Goal: Task Accomplishment & Management: Manage account settings

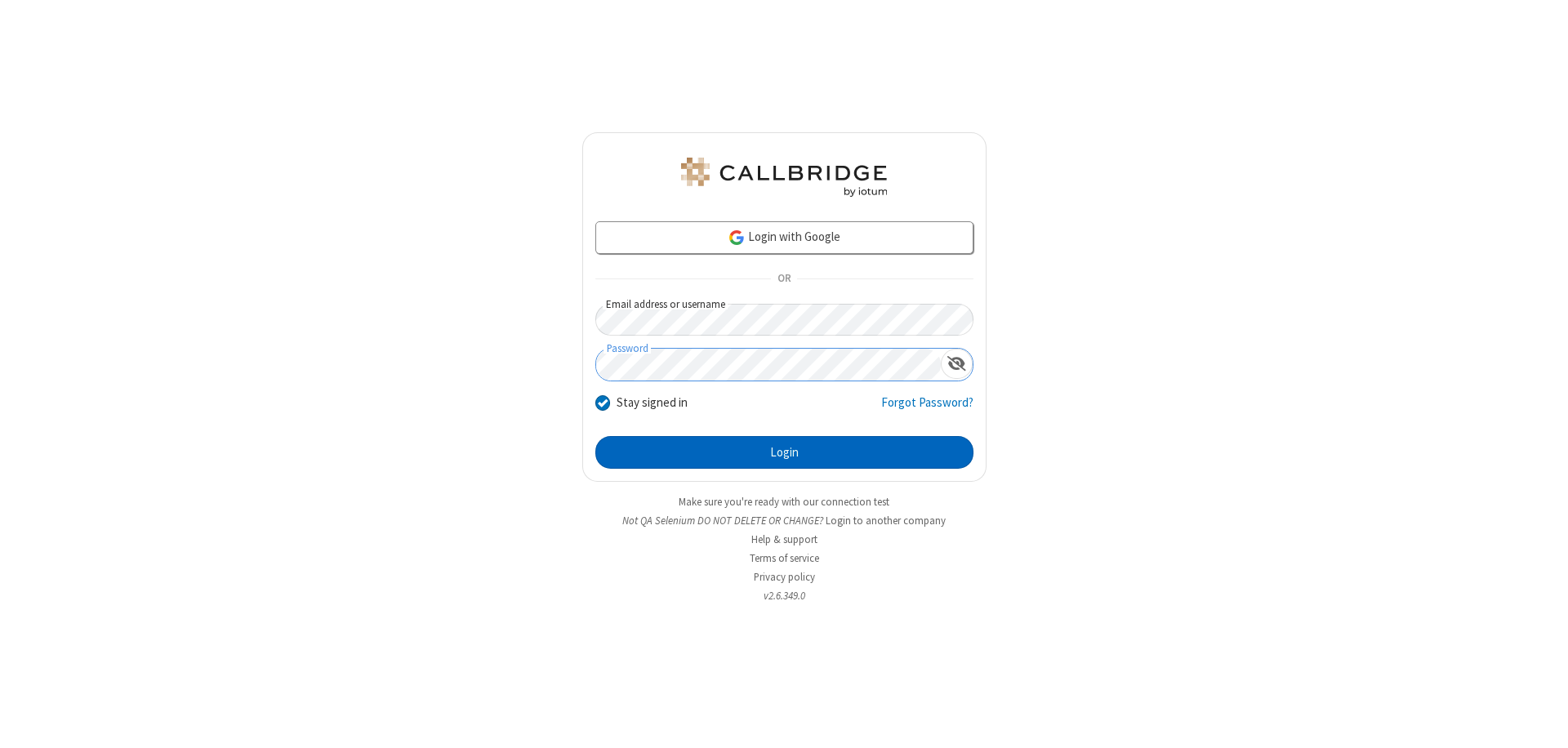
click at [784, 453] on button "Login" at bounding box center [784, 452] width 378 height 33
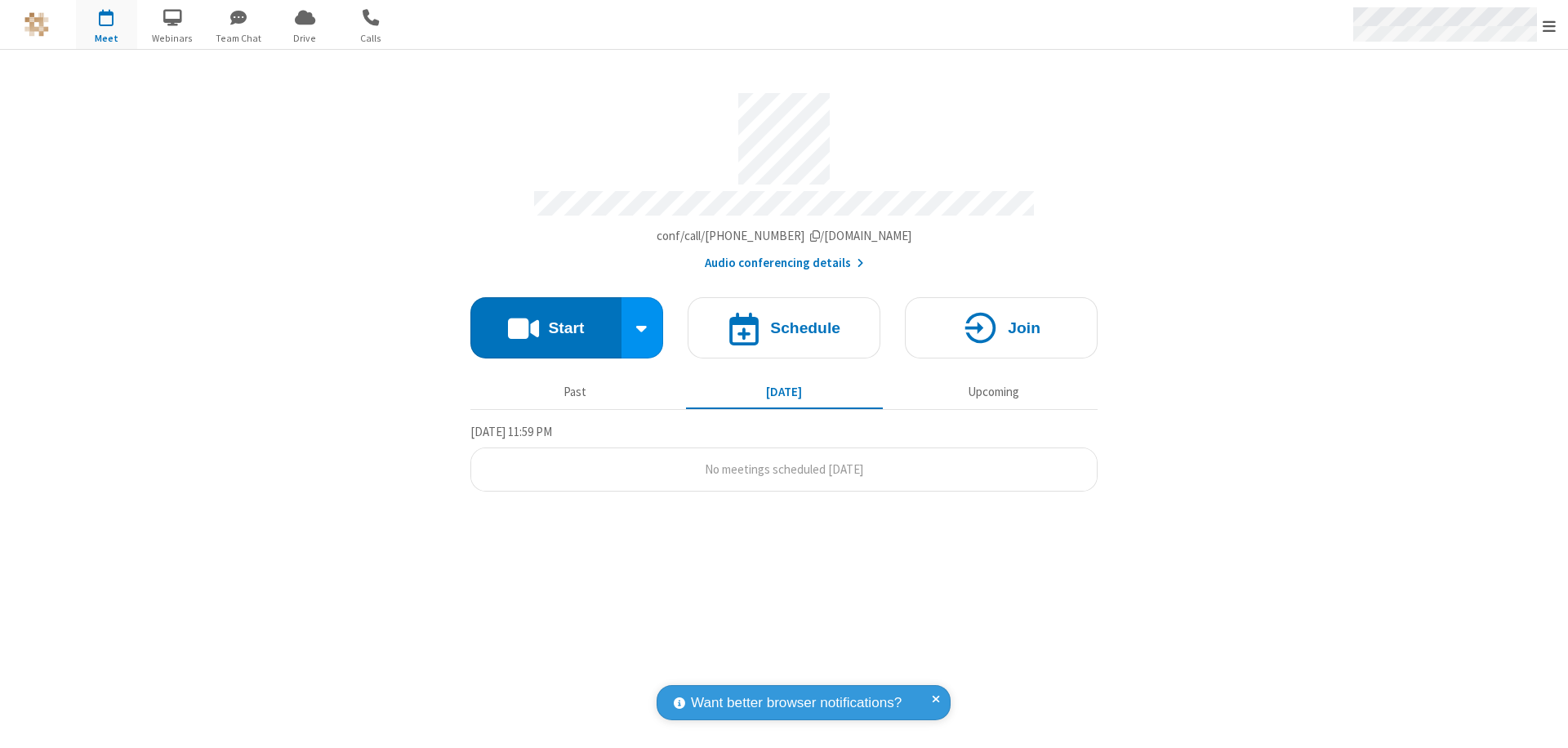
click at [1549, 26] on span "Open menu" at bounding box center [1549, 26] width 13 height 17
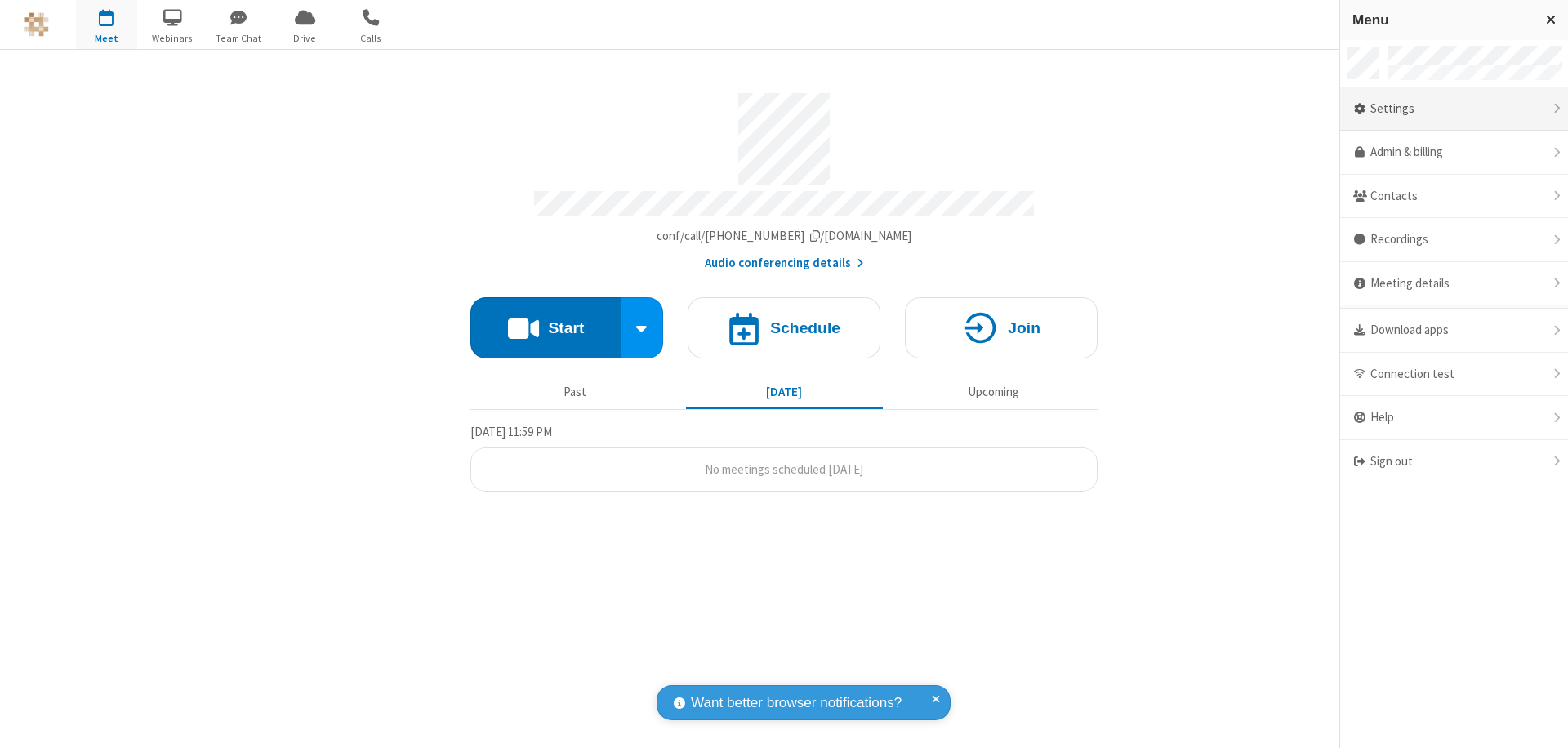
click at [1454, 109] on div "Settings" at bounding box center [1454, 110] width 228 height 44
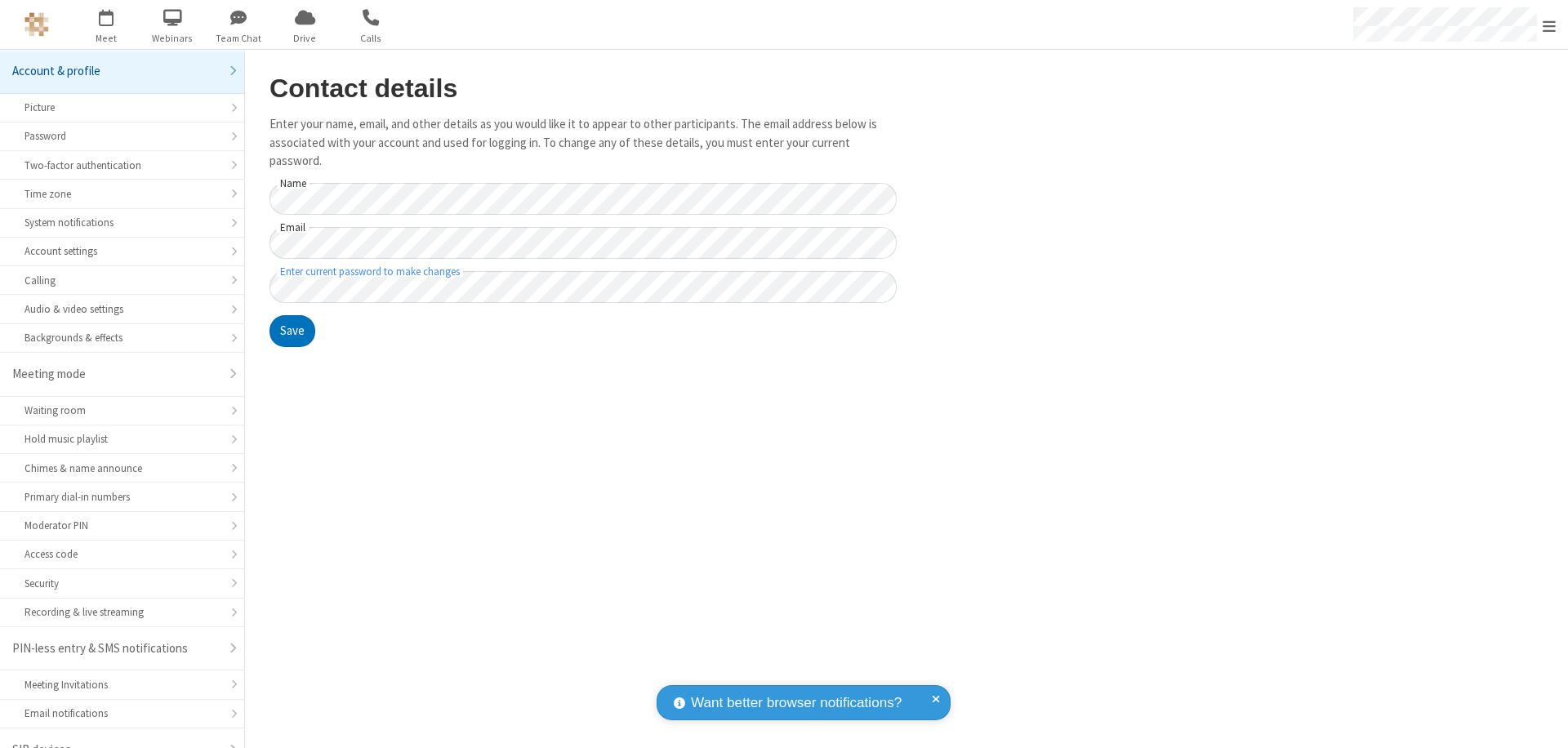
scroll to position [23, 0]
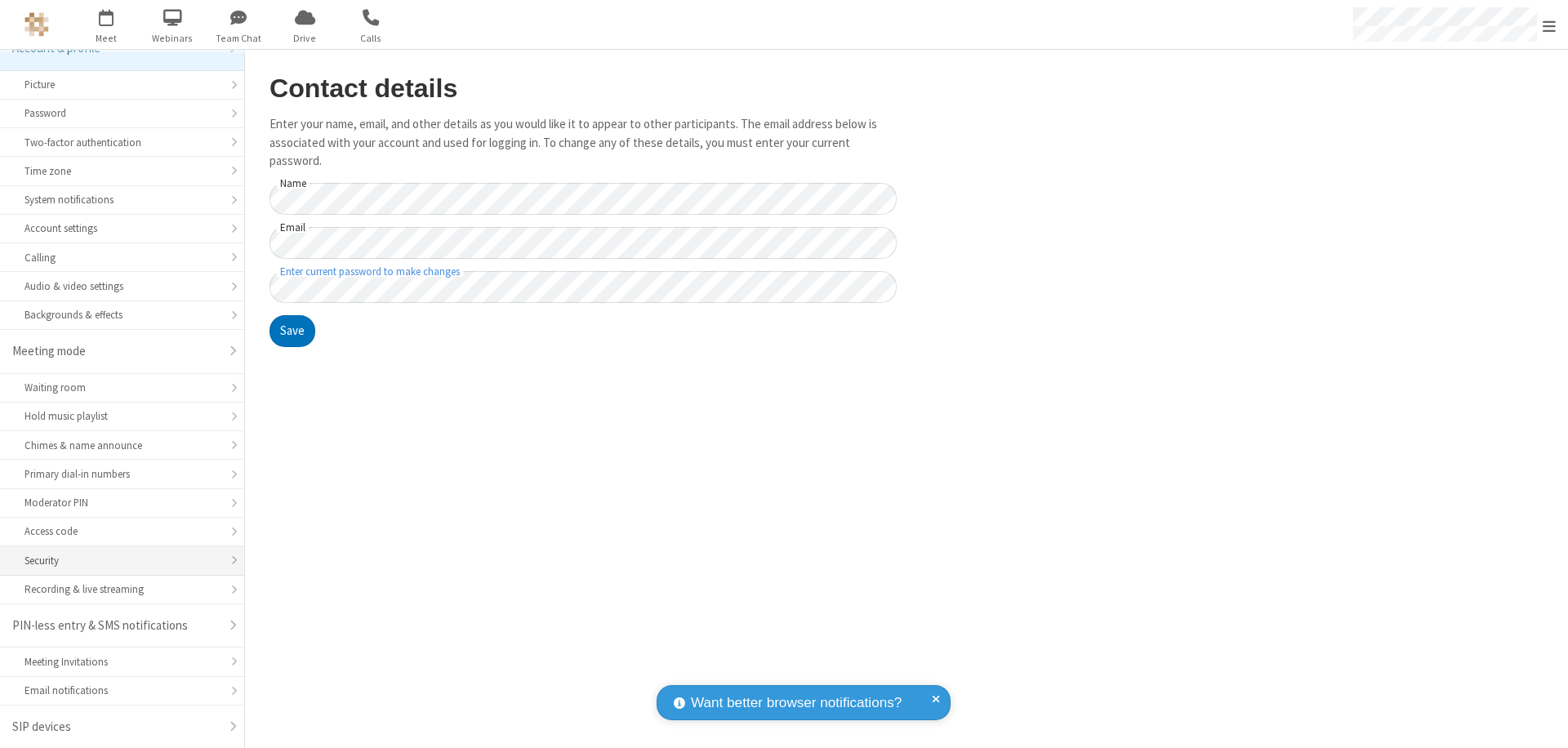
click at [116, 561] on div "Security" at bounding box center [122, 561] width 195 height 16
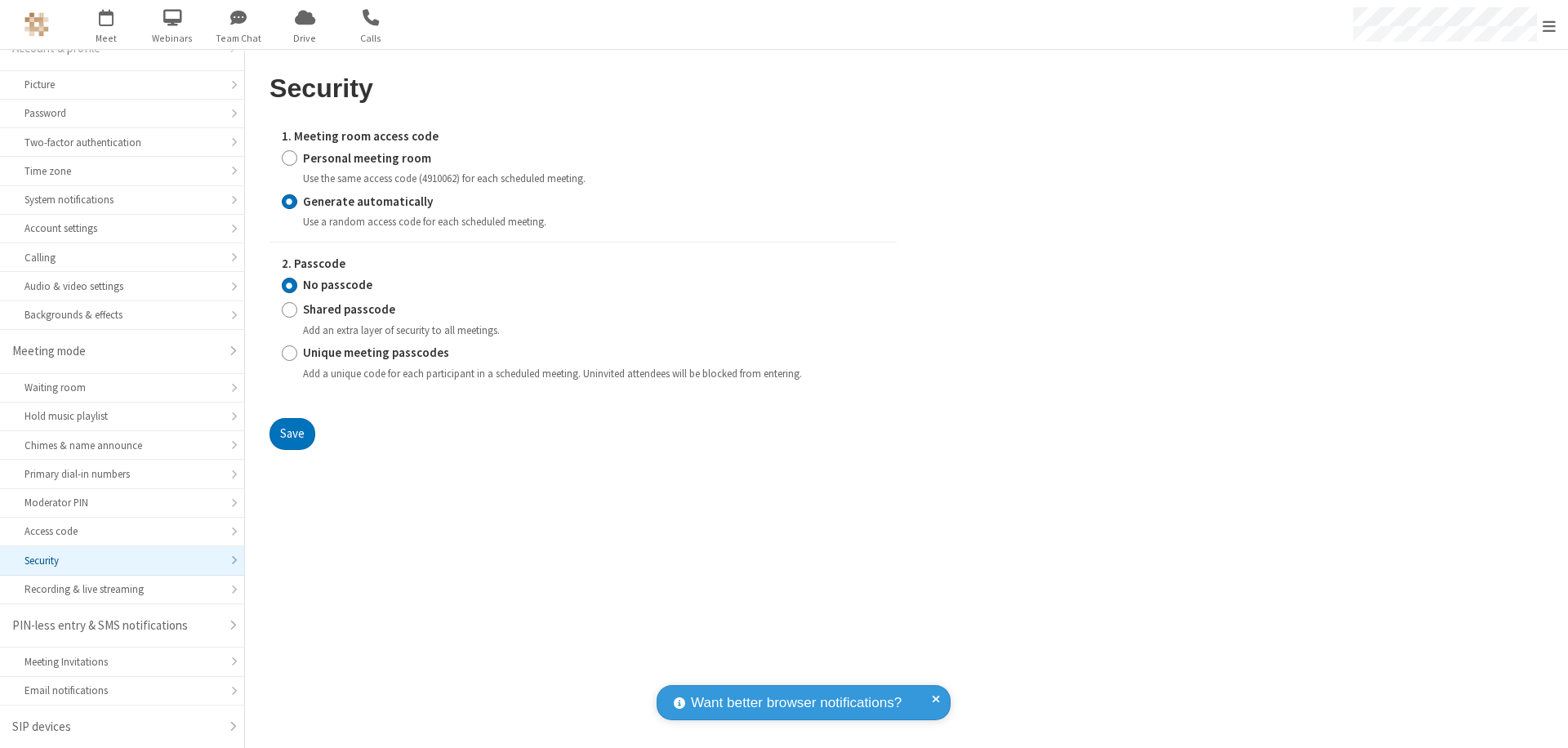
click at [290, 201] on input "Generate automatically" at bounding box center [290, 200] width 16 height 17
click at [290, 310] on input "Shared passcode" at bounding box center [290, 309] width 16 height 17
radio input "true"
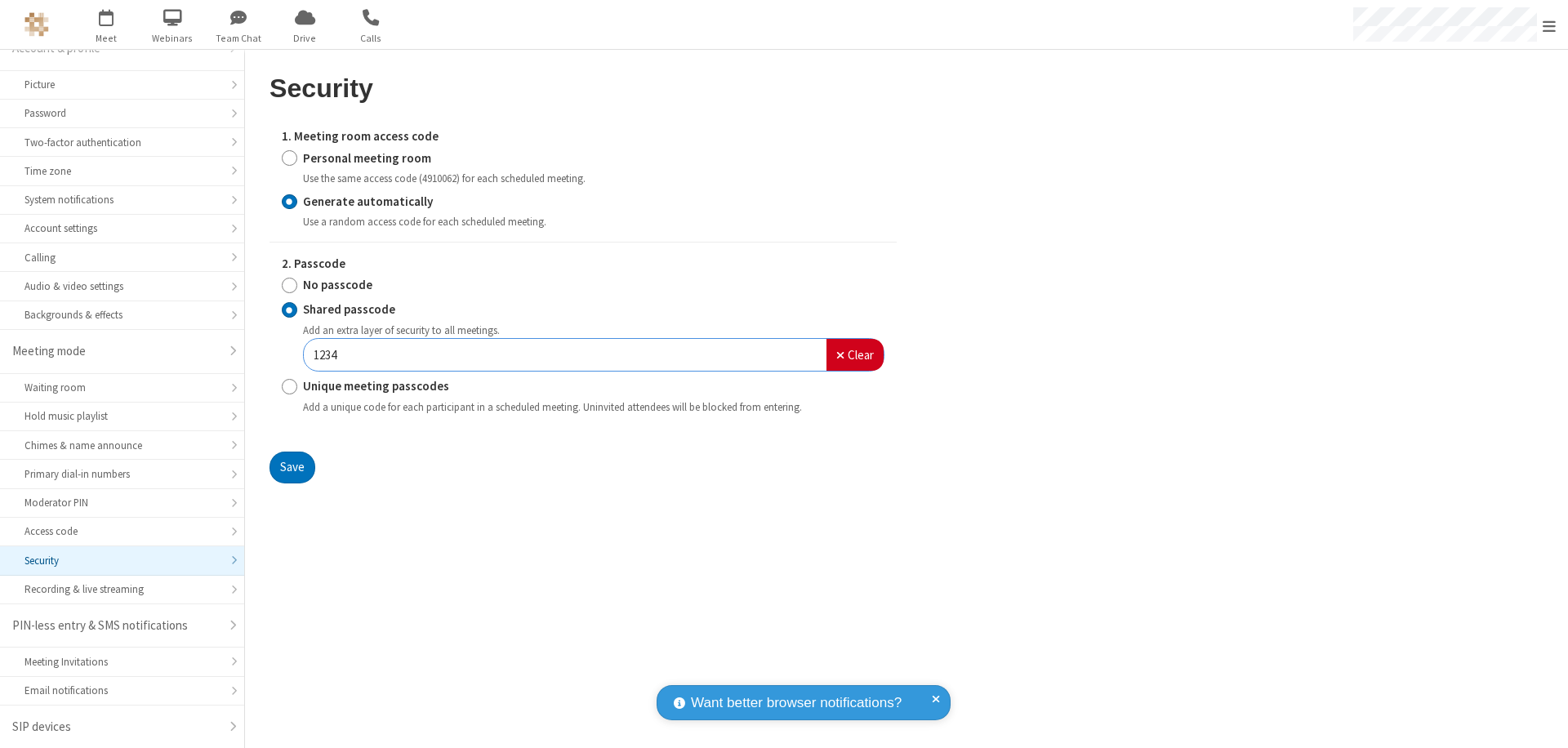
type input "1234"
click at [291, 467] on button "Save" at bounding box center [292, 468] width 46 height 33
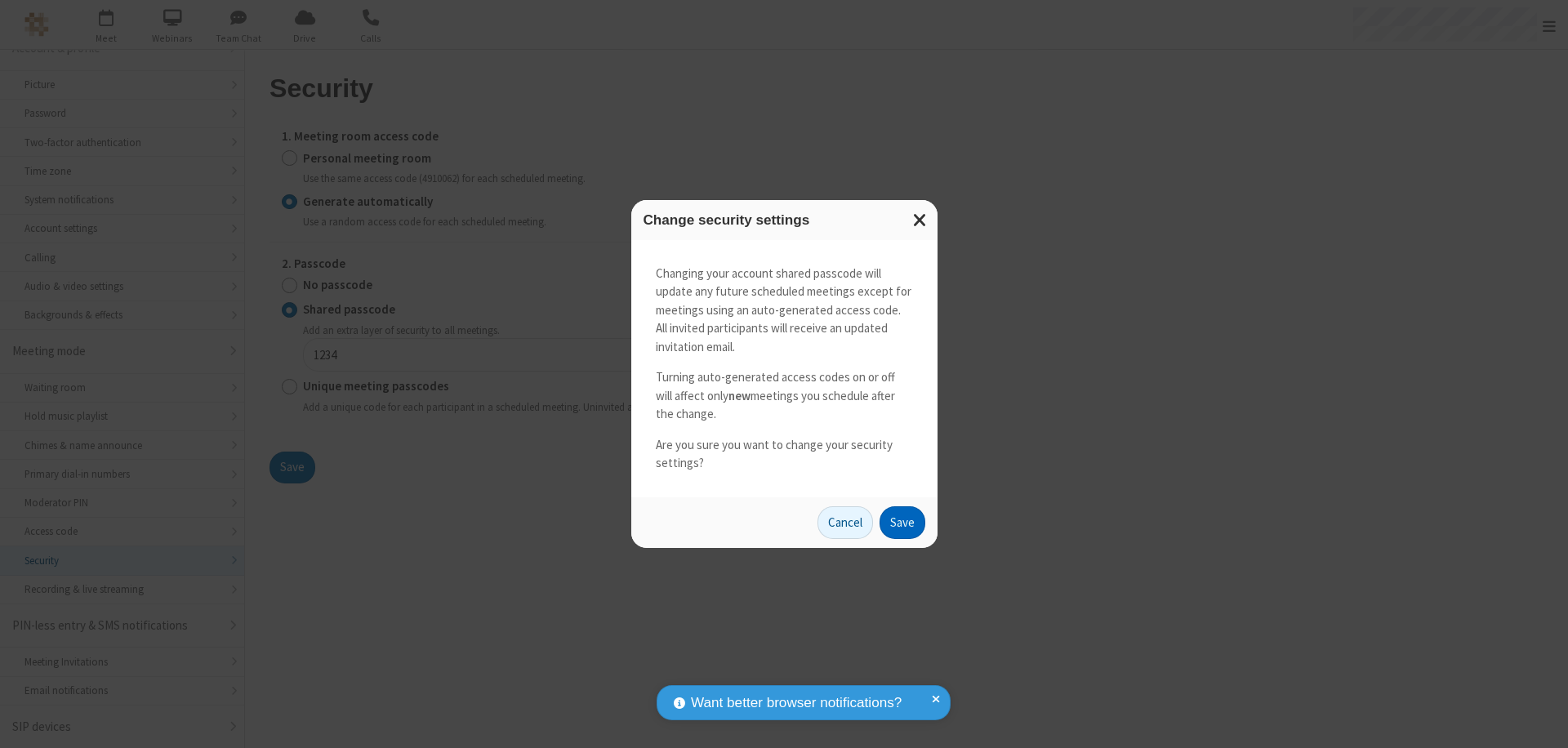
click at [901, 522] on button "Save" at bounding box center [902, 523] width 46 height 33
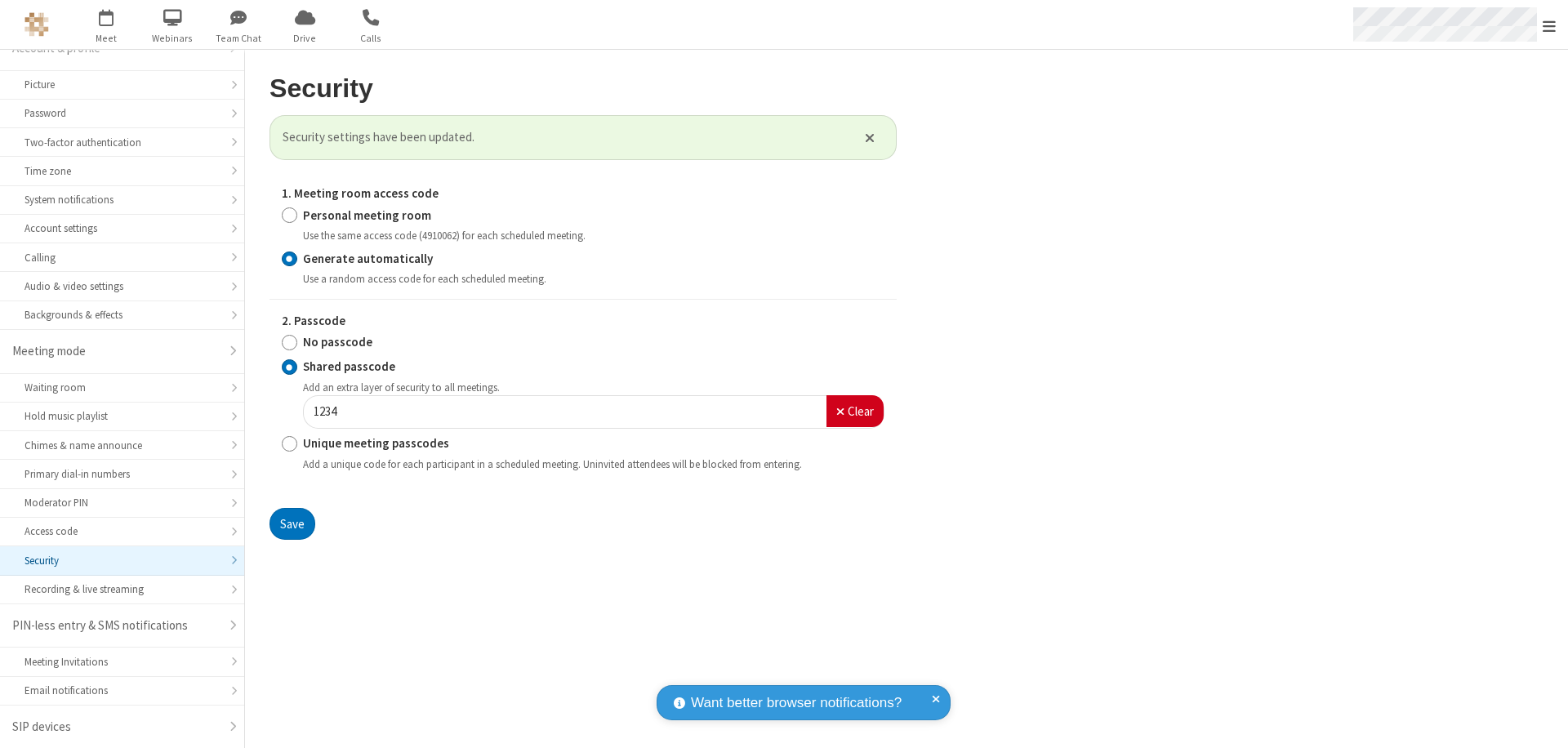
click at [1549, 26] on span "Open menu" at bounding box center [1549, 26] width 13 height 17
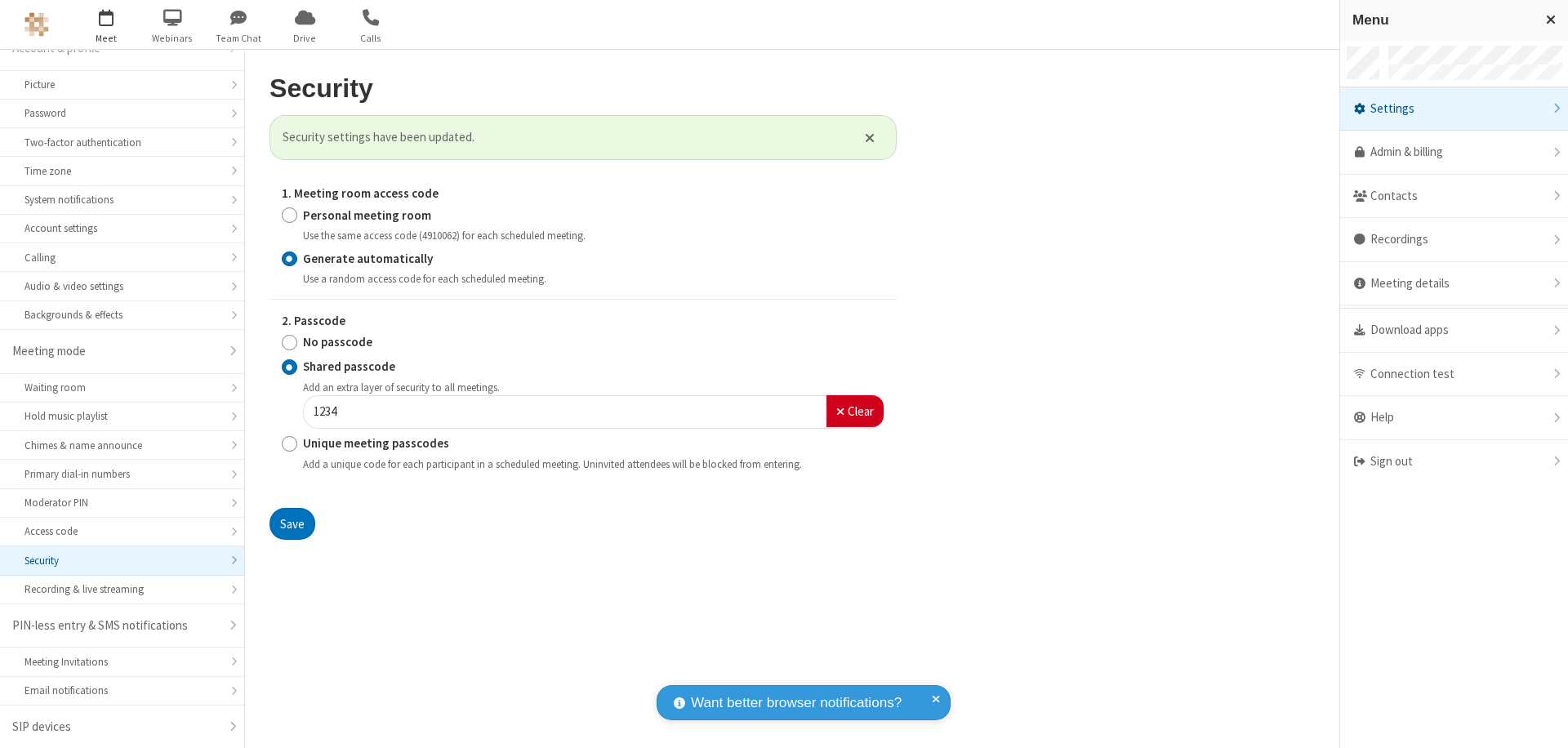
click at [106, 25] on span "button" at bounding box center [106, 17] width 61 height 27
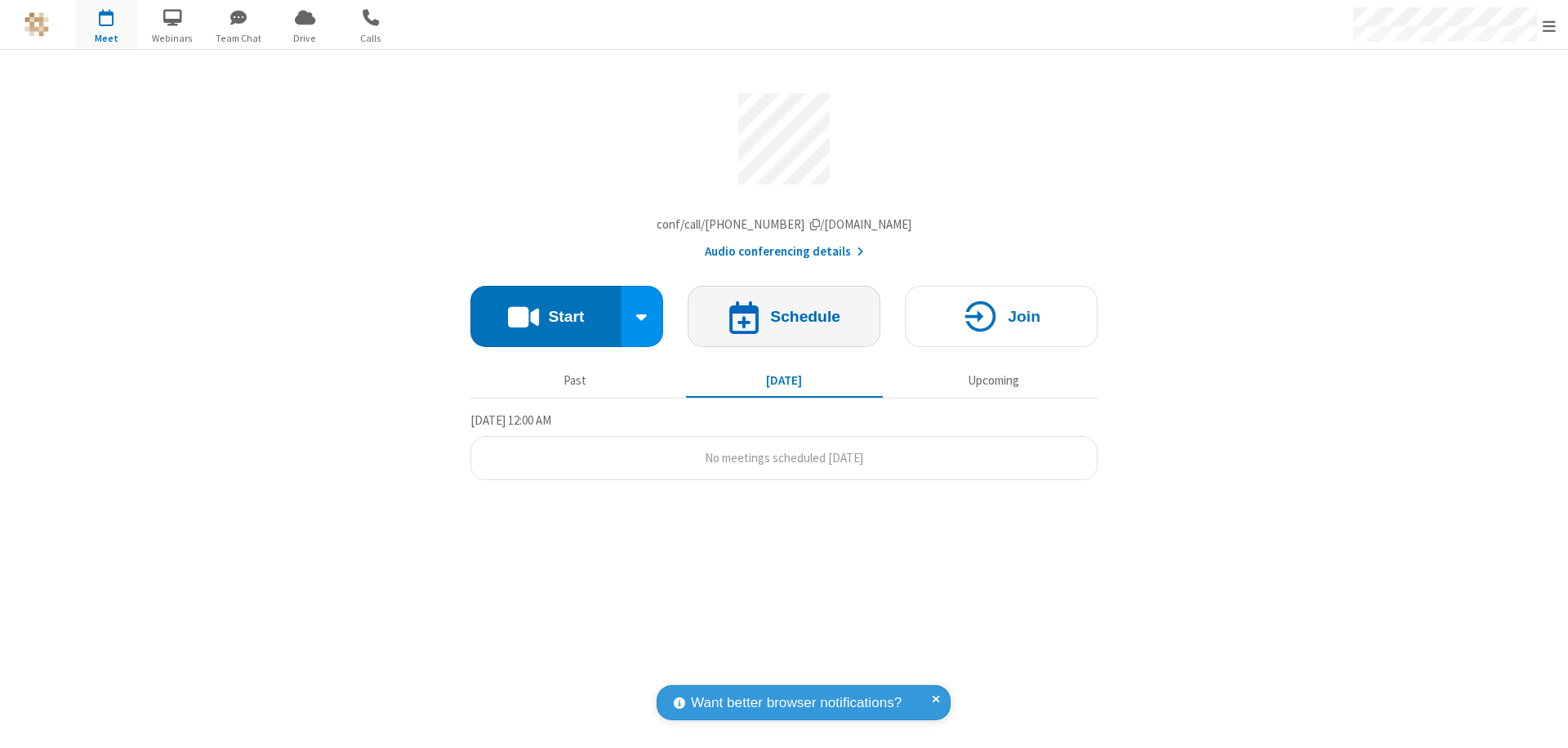
click at [784, 321] on h4 "Schedule" at bounding box center [805, 317] width 71 height 16
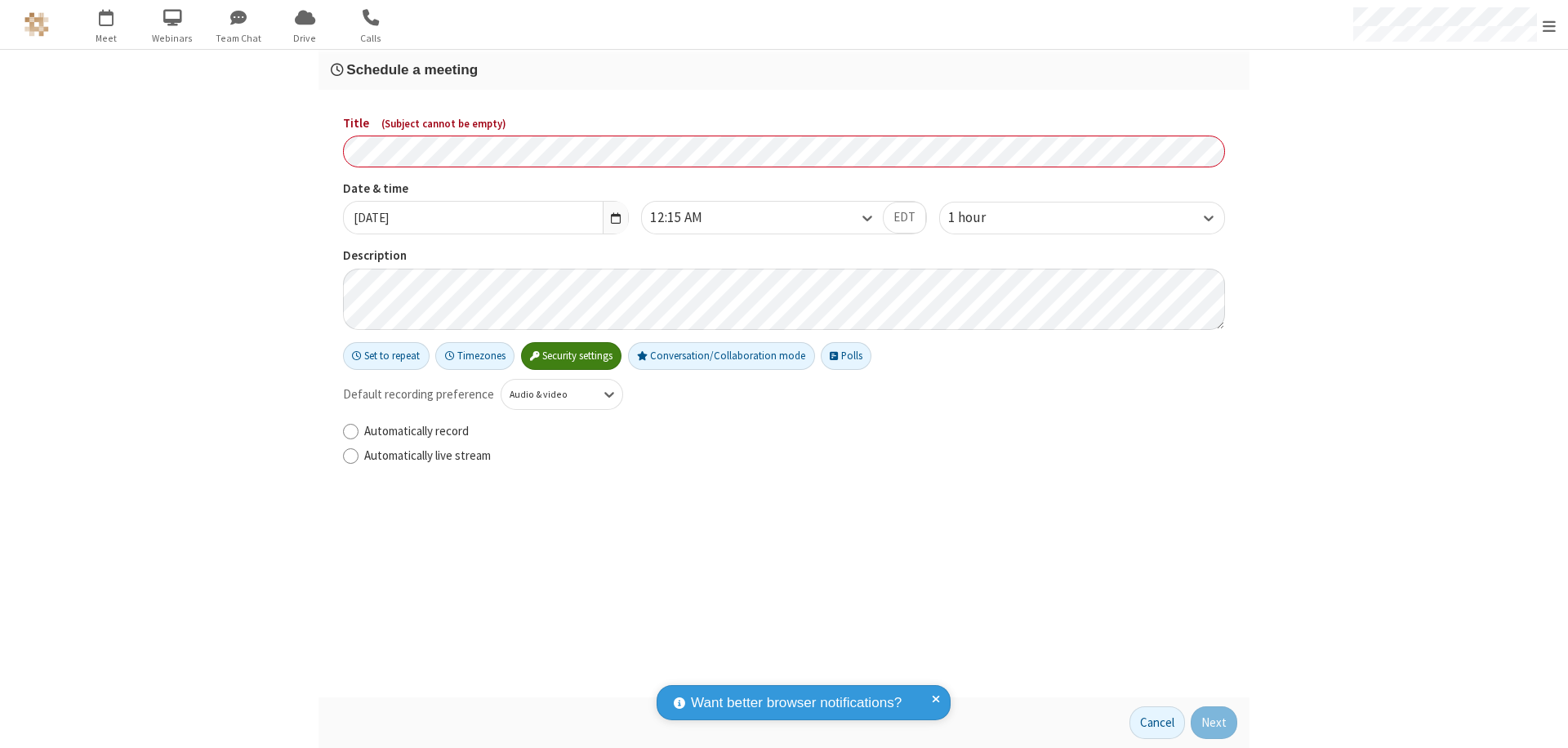
click at [784, 70] on h3 "Schedule a meeting" at bounding box center [784, 70] width 907 height 16
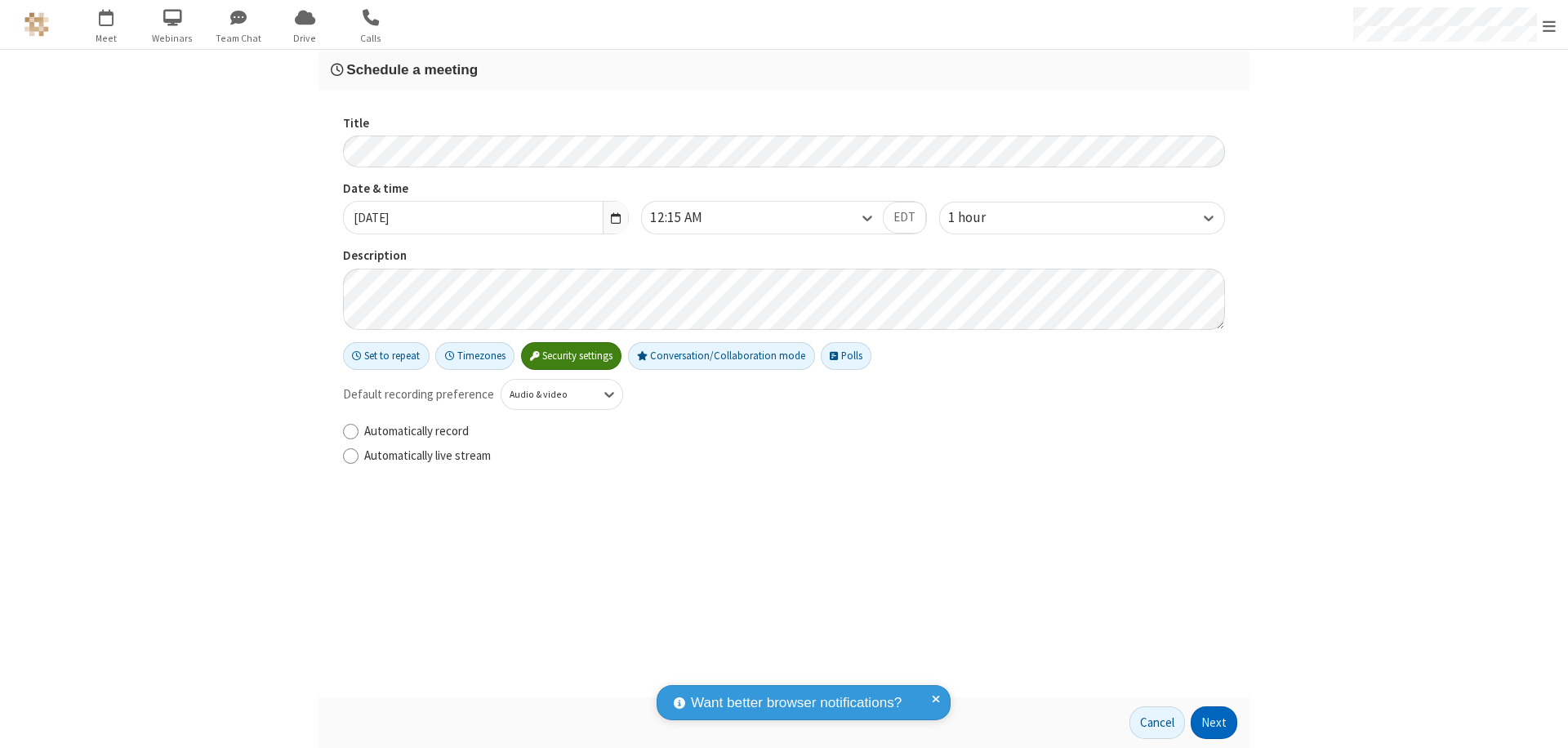
click at [1215, 723] on button "Next" at bounding box center [1214, 722] width 47 height 33
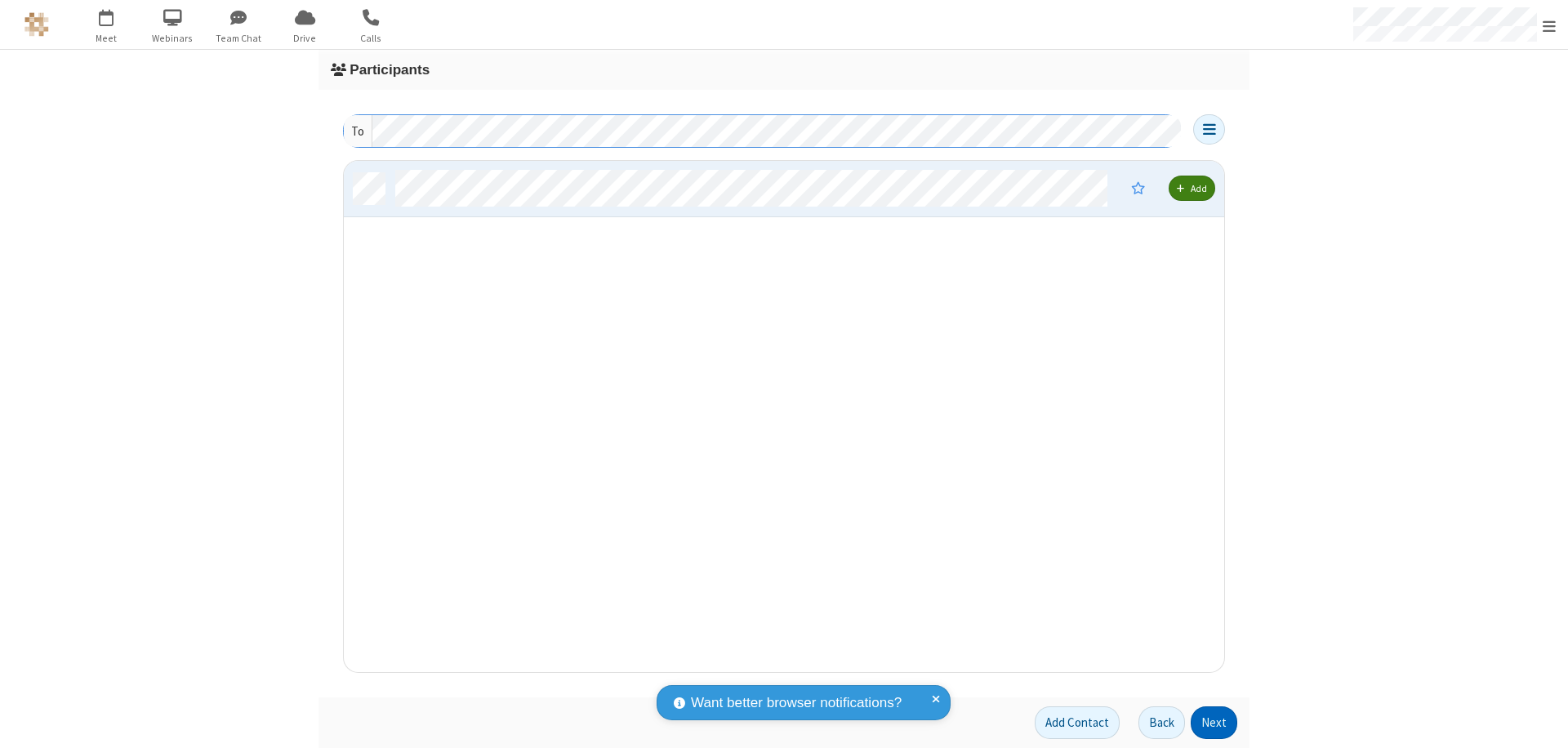
click at [1215, 723] on button "Next" at bounding box center [1214, 722] width 47 height 33
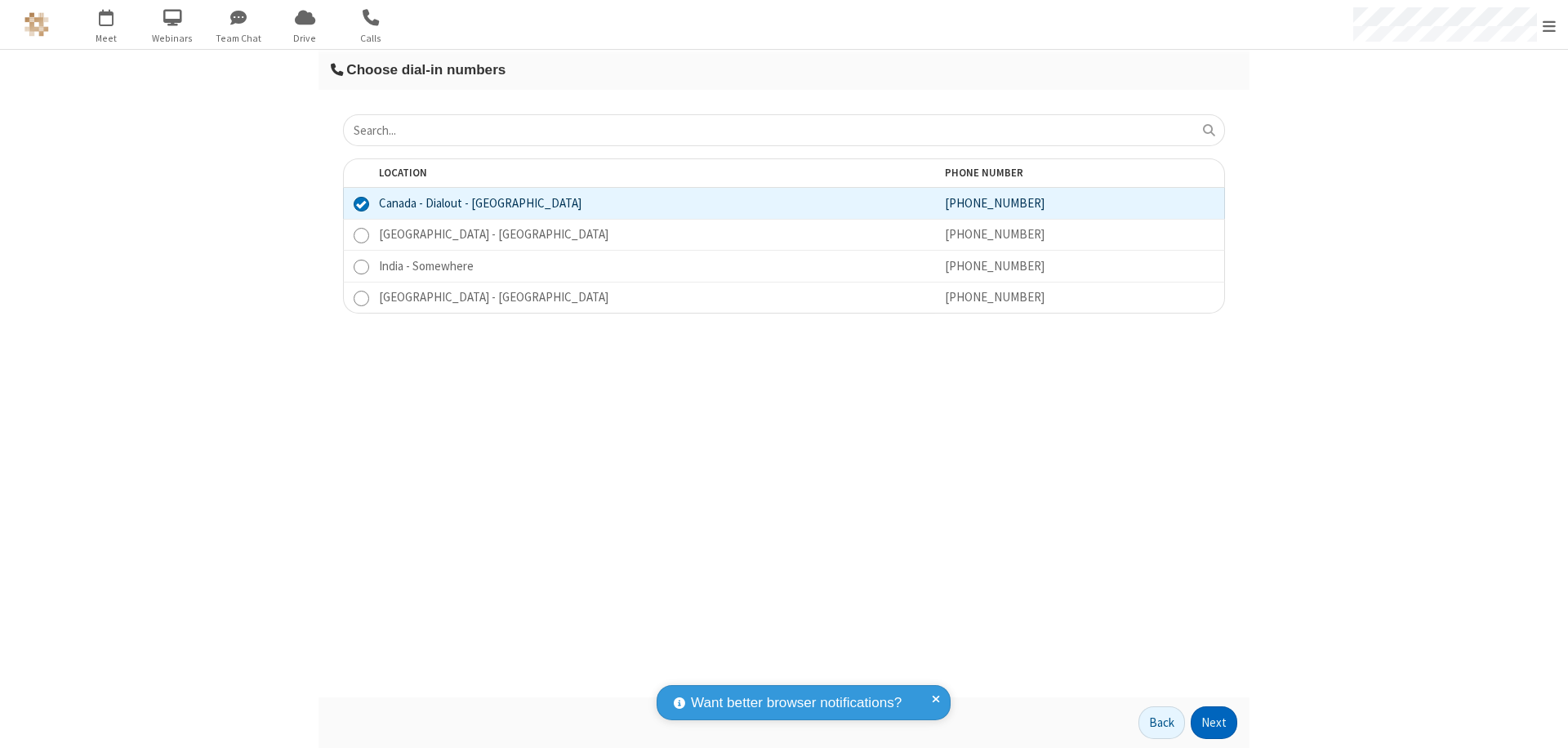
click at [1215, 723] on button "Next" at bounding box center [1214, 722] width 47 height 33
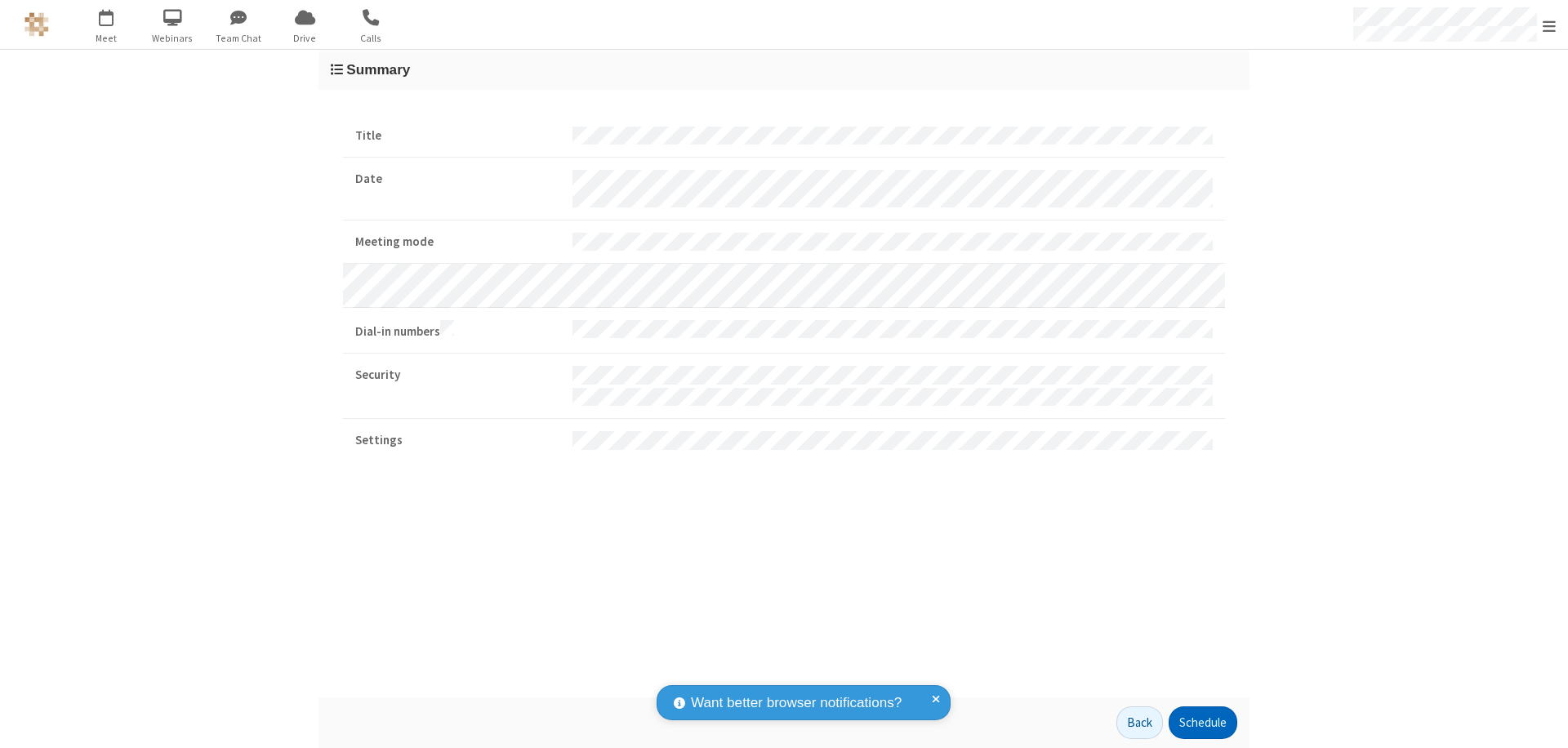
click at [1202, 723] on button "Schedule" at bounding box center [1203, 722] width 69 height 33
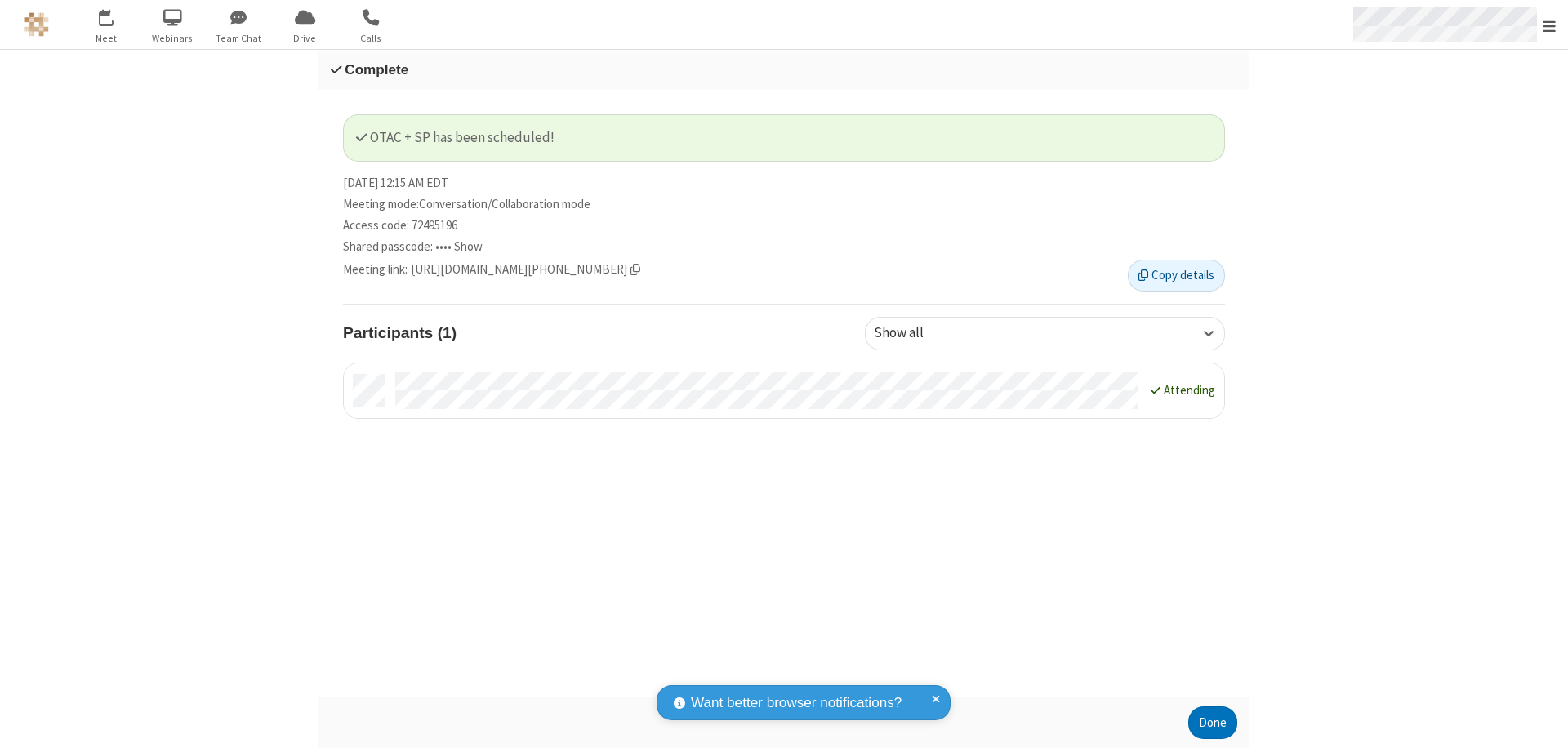
click at [1549, 25] on span "Open menu" at bounding box center [1549, 26] width 13 height 17
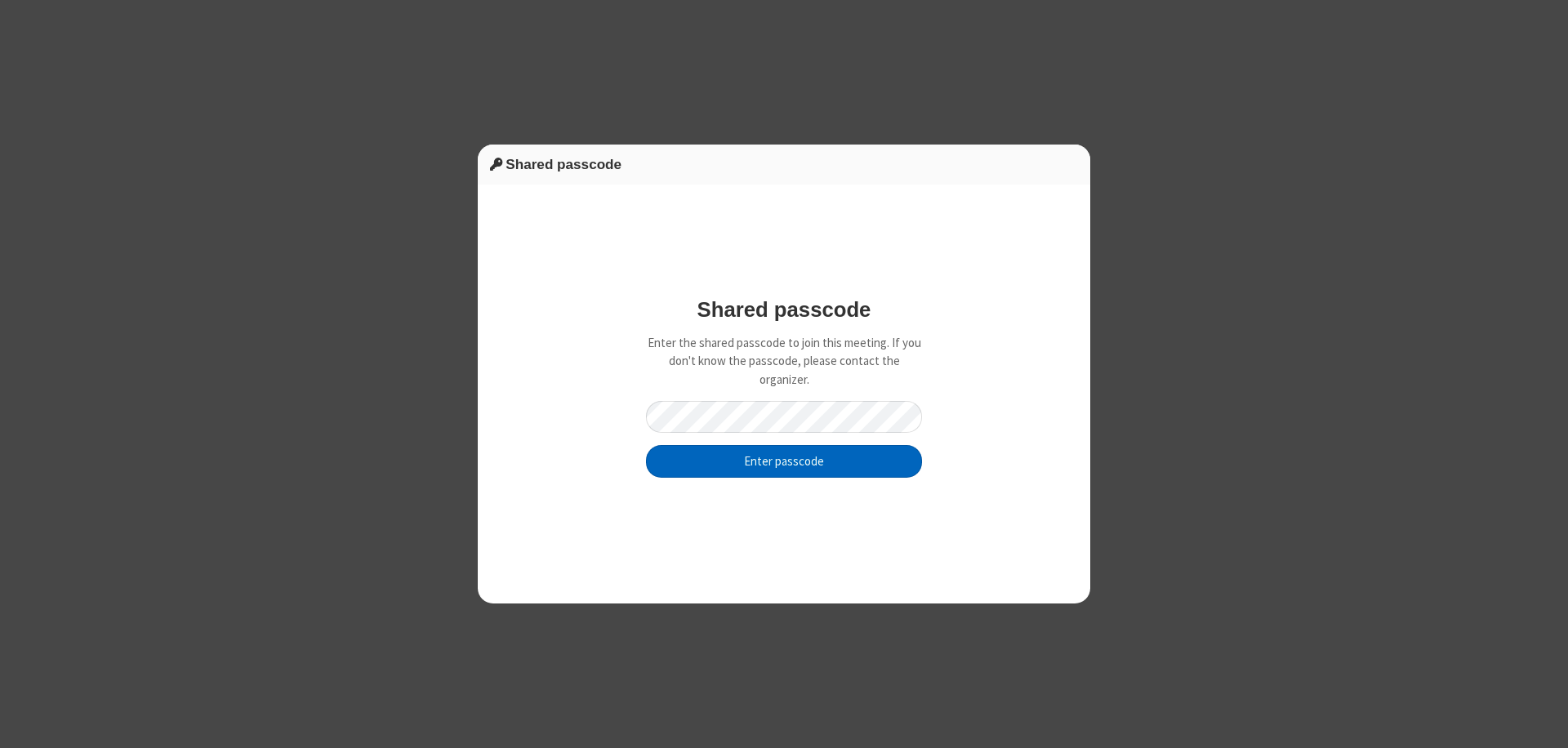
click at [784, 461] on button "Enter passcode" at bounding box center [784, 461] width 276 height 33
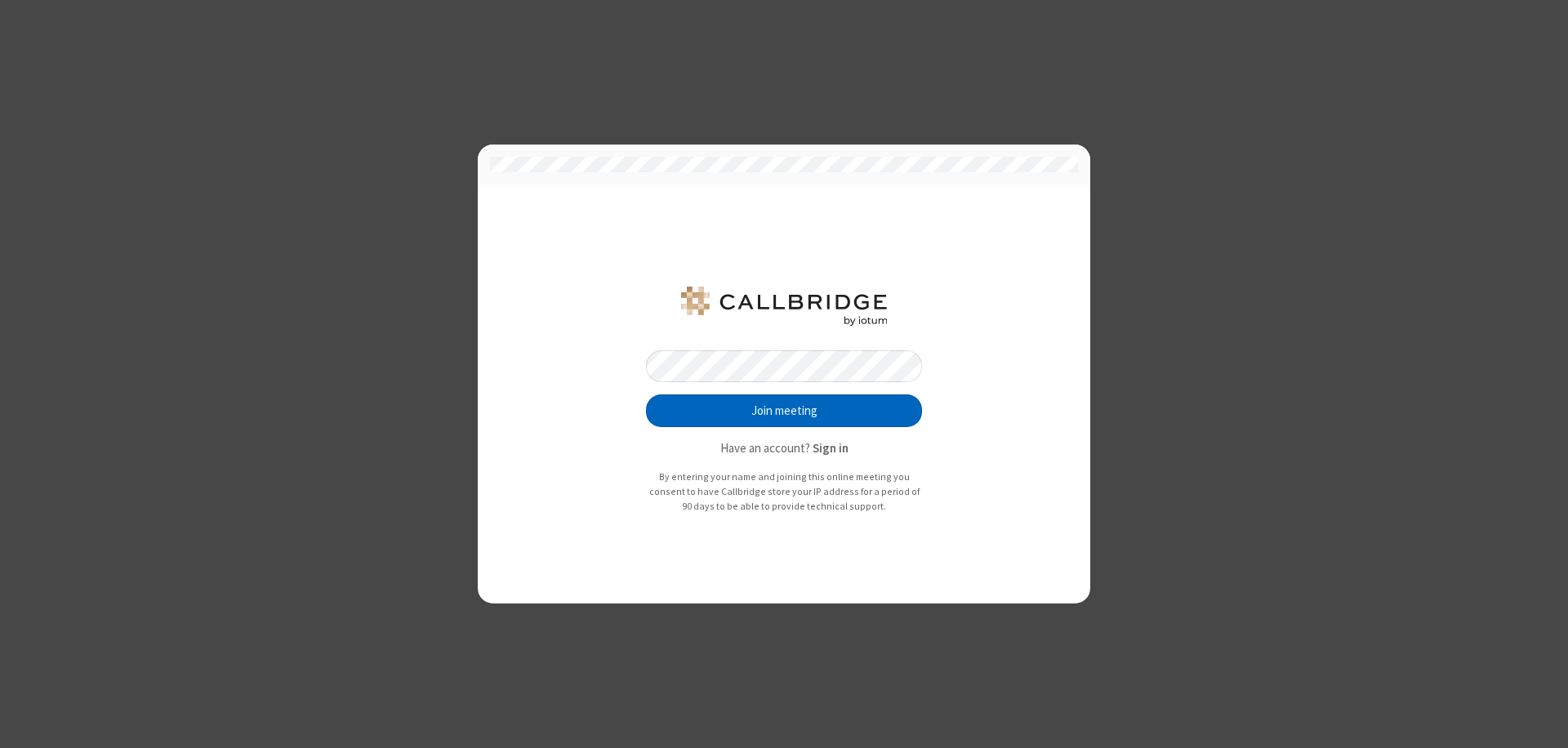
click at [784, 411] on button "Join meeting" at bounding box center [784, 411] width 276 height 33
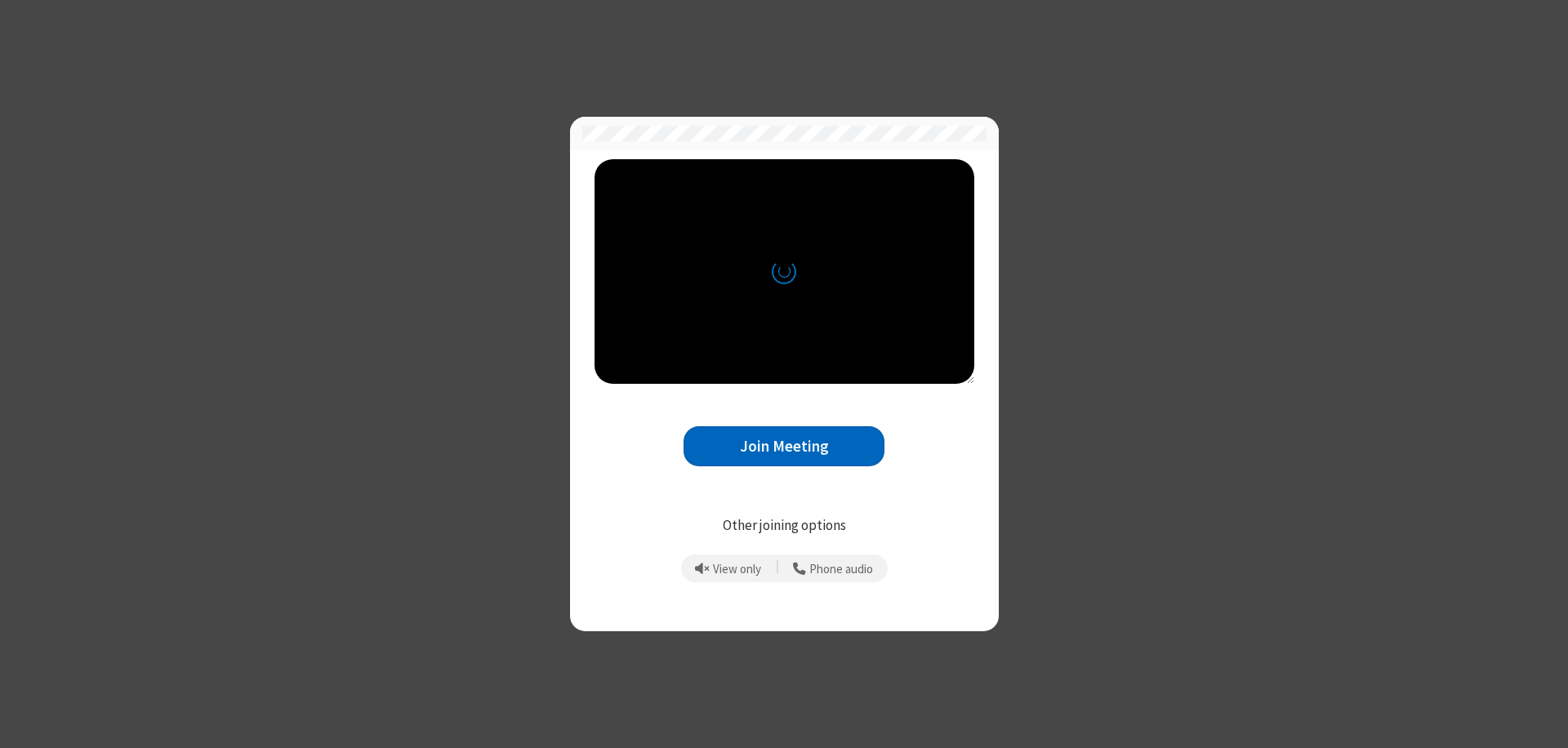
click at [784, 446] on button "Join Meeting" at bounding box center [784, 446] width 201 height 40
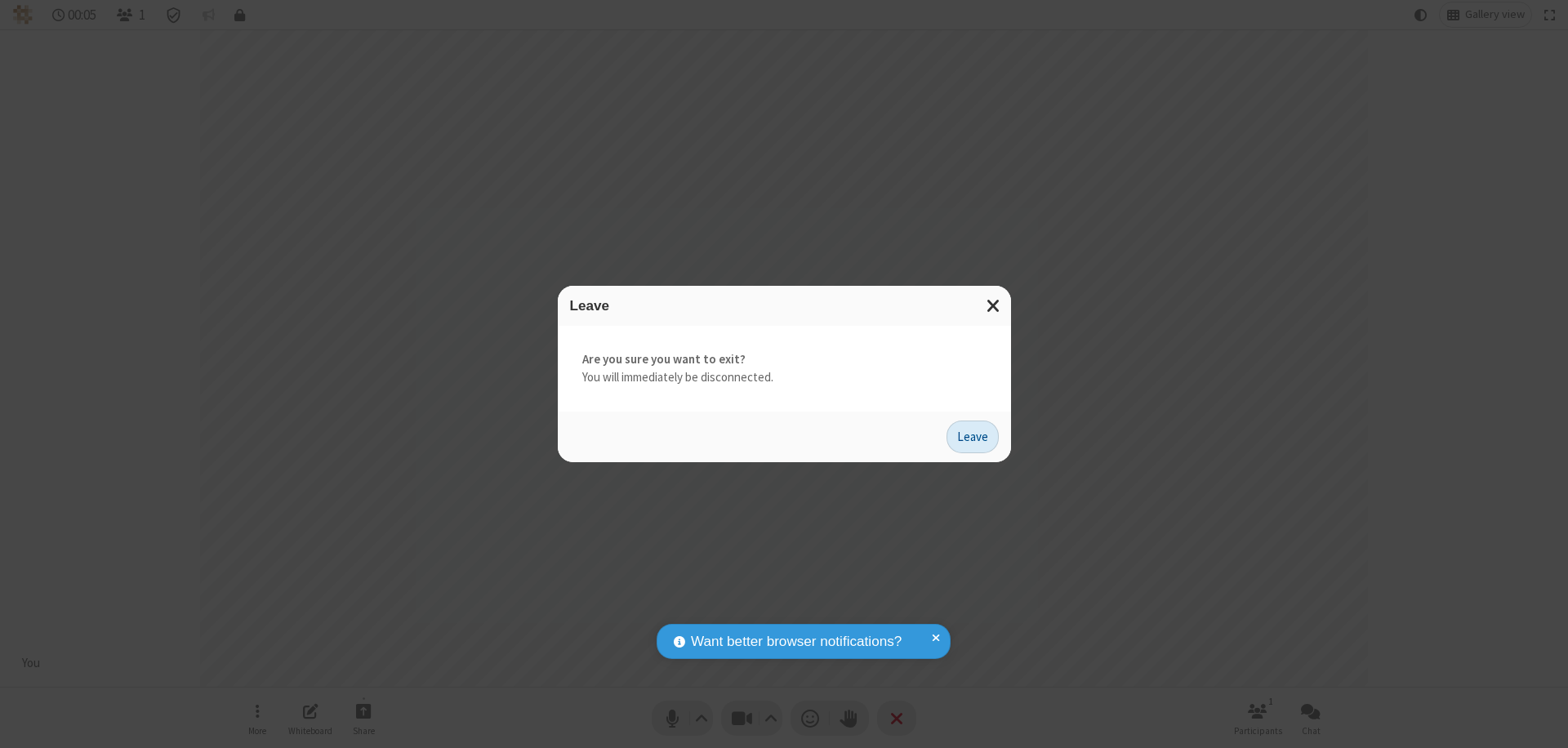
click at [973, 436] on button "Leave" at bounding box center [972, 436] width 52 height 33
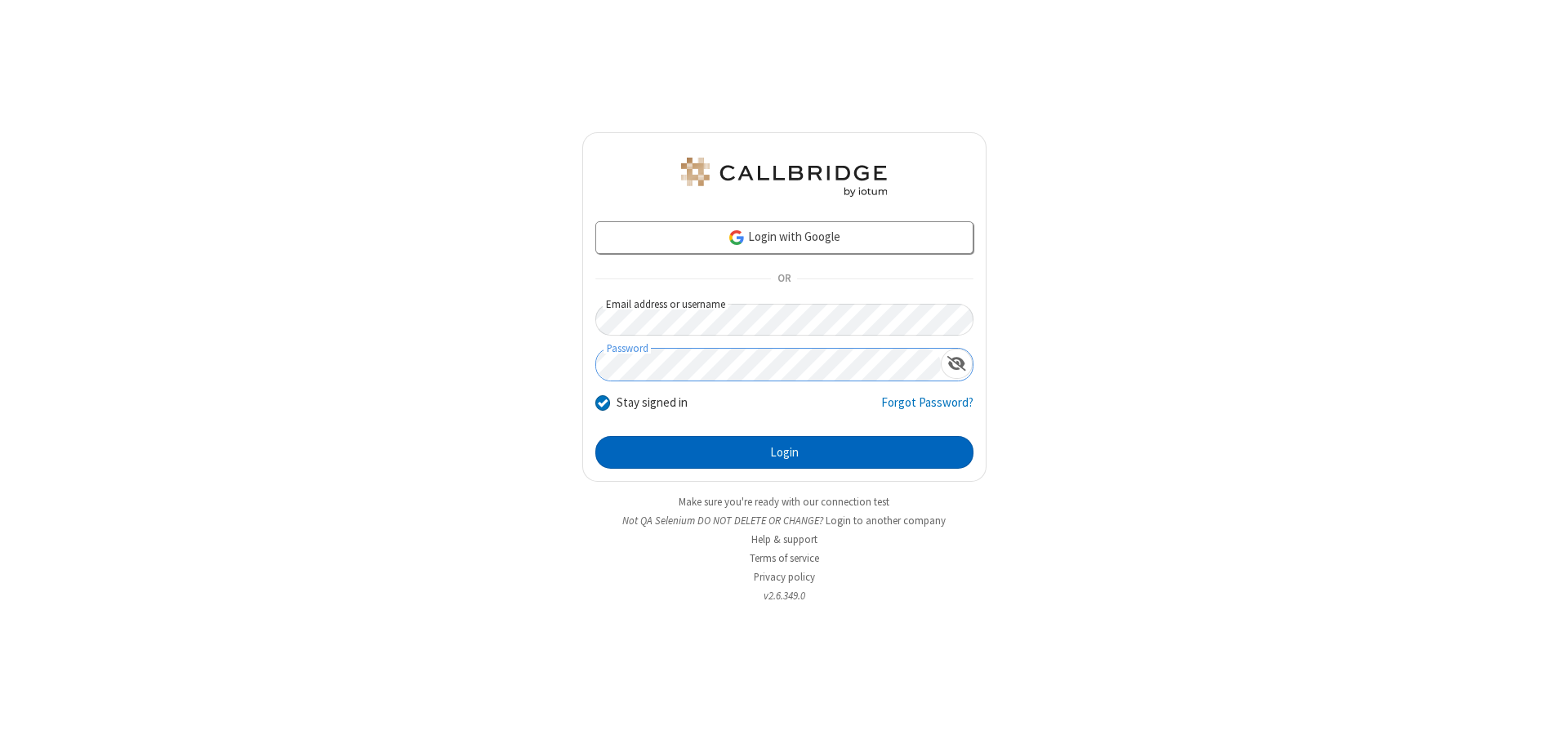
click at [784, 453] on button "Login" at bounding box center [784, 452] width 378 height 33
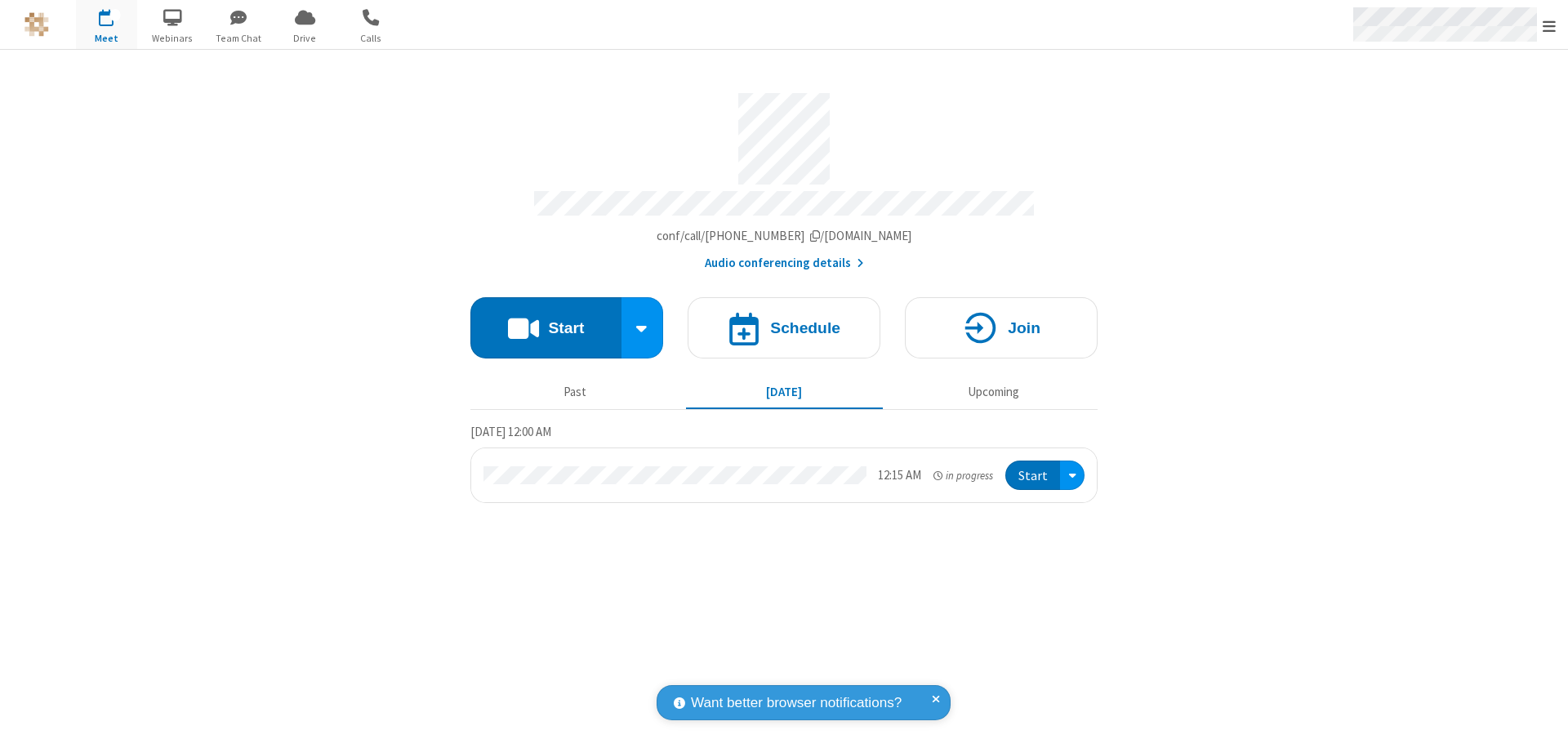
click at [1549, 26] on span "Open menu" at bounding box center [1549, 26] width 13 height 17
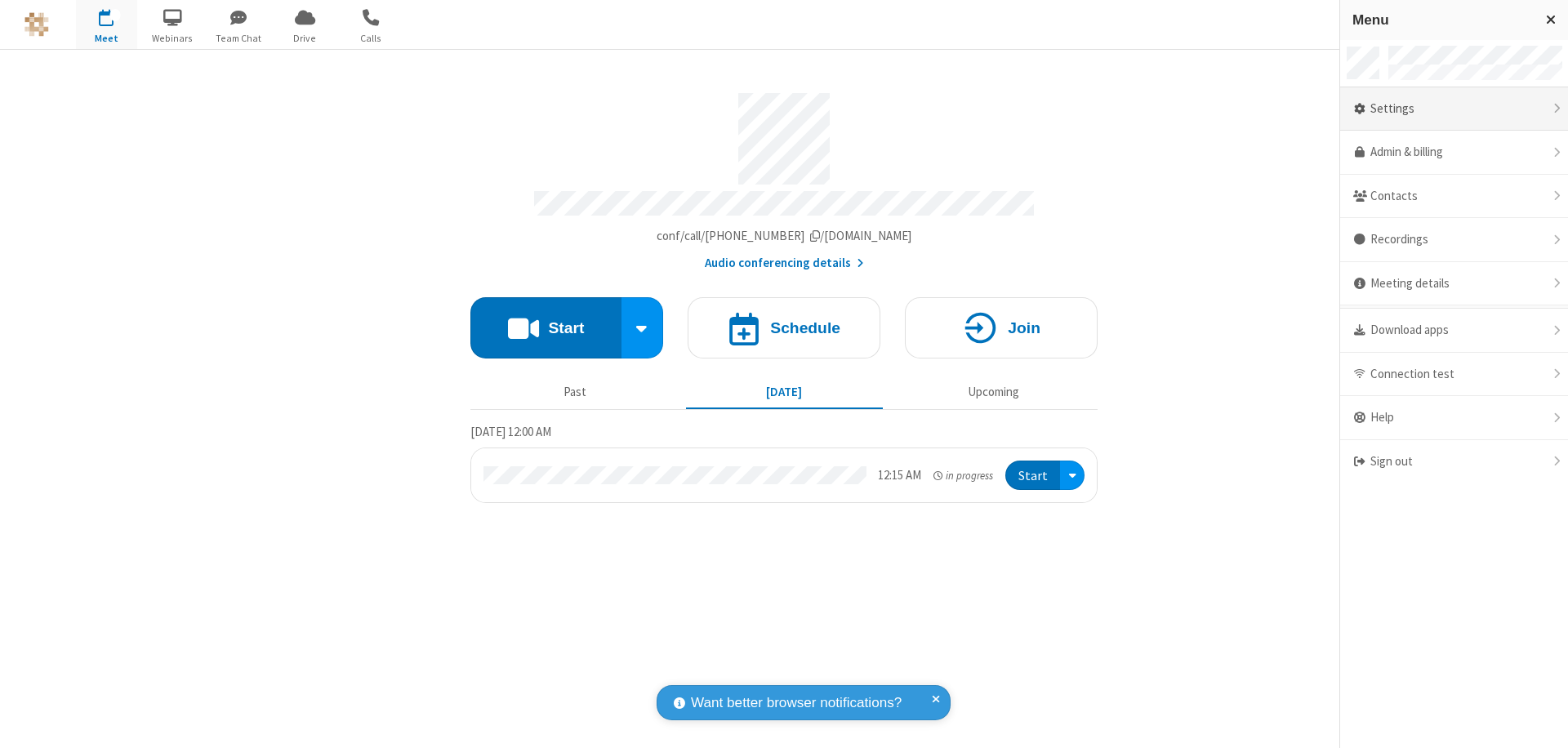
click at [1454, 109] on div "Settings" at bounding box center [1454, 110] width 228 height 44
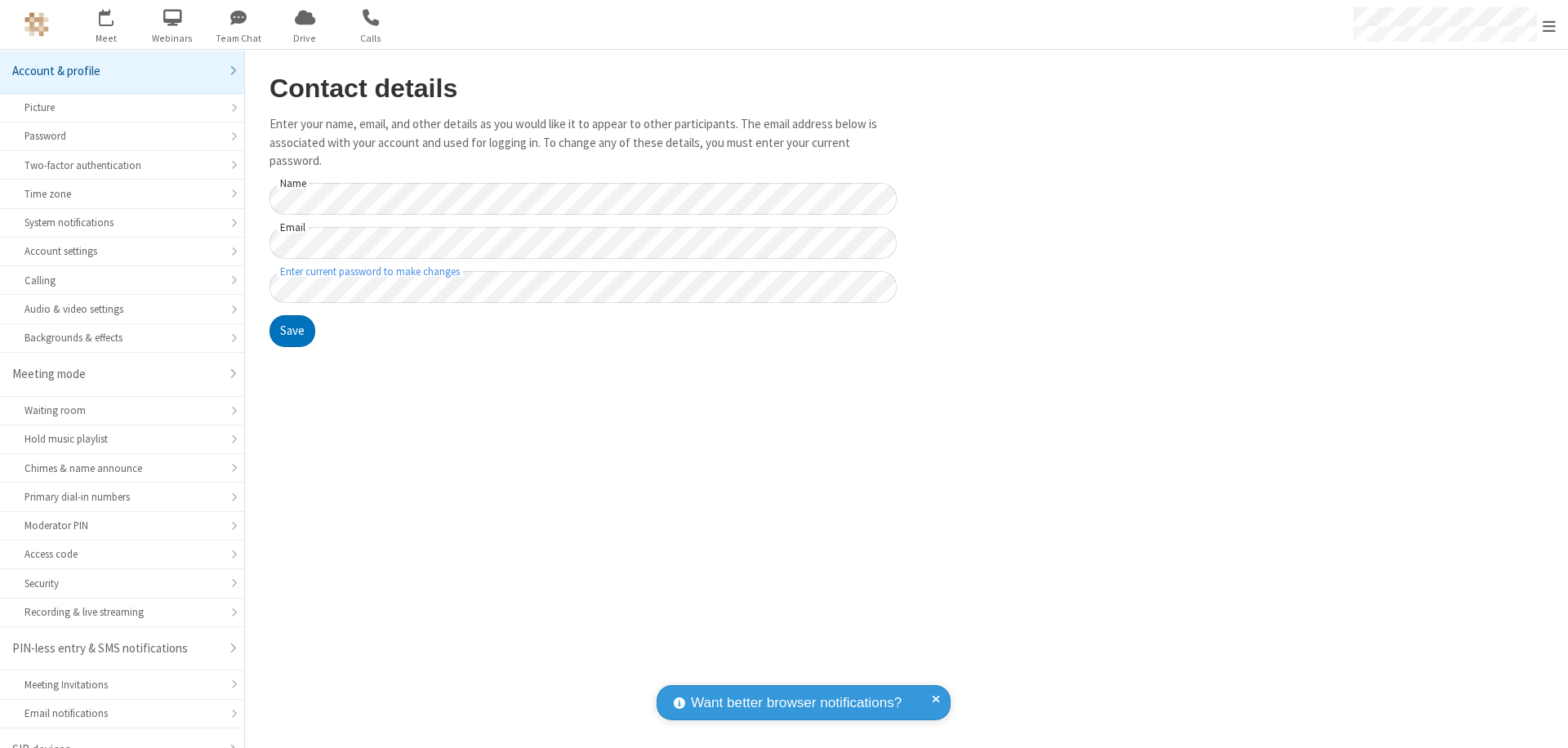
scroll to position [23, 0]
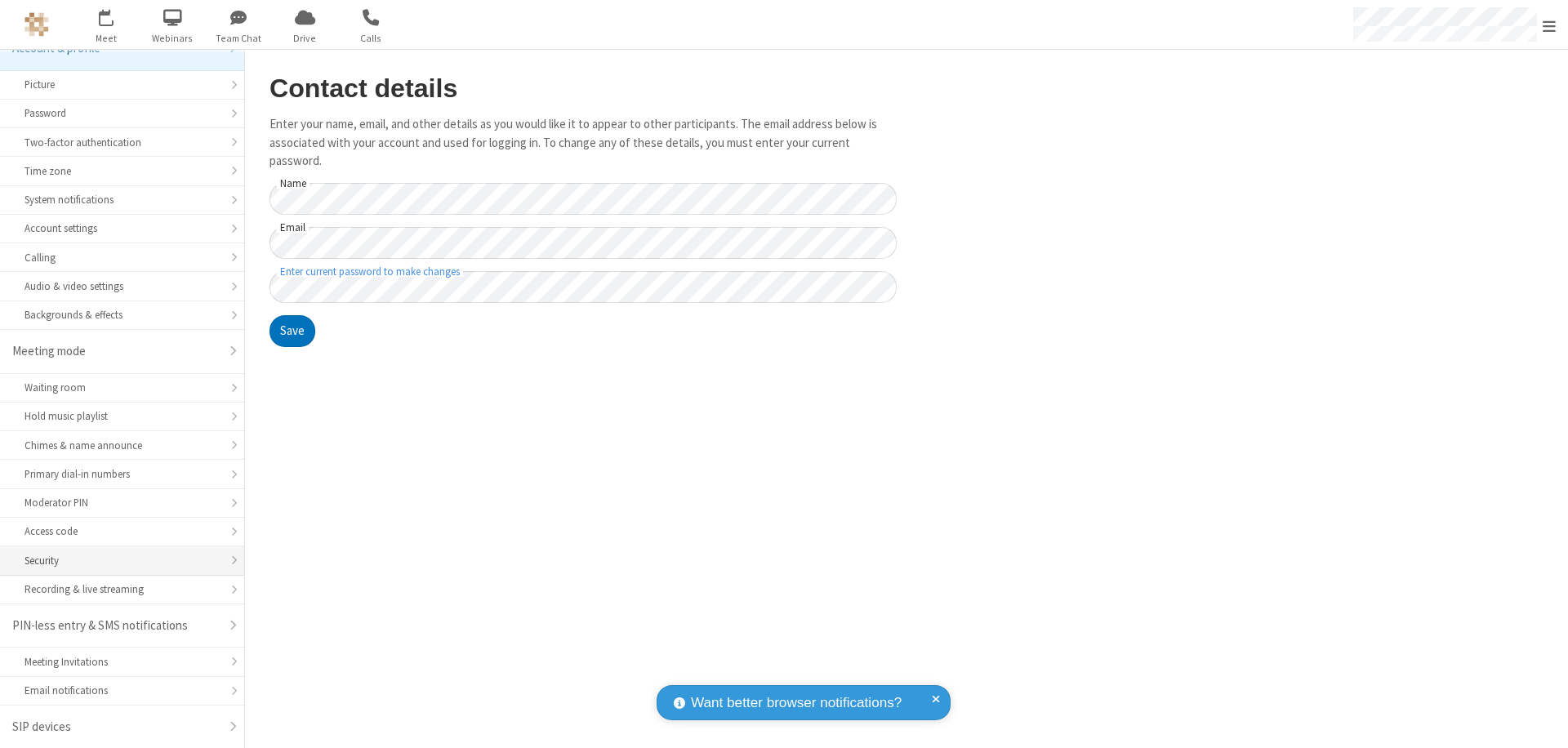
click at [116, 561] on div "Security" at bounding box center [122, 561] width 195 height 16
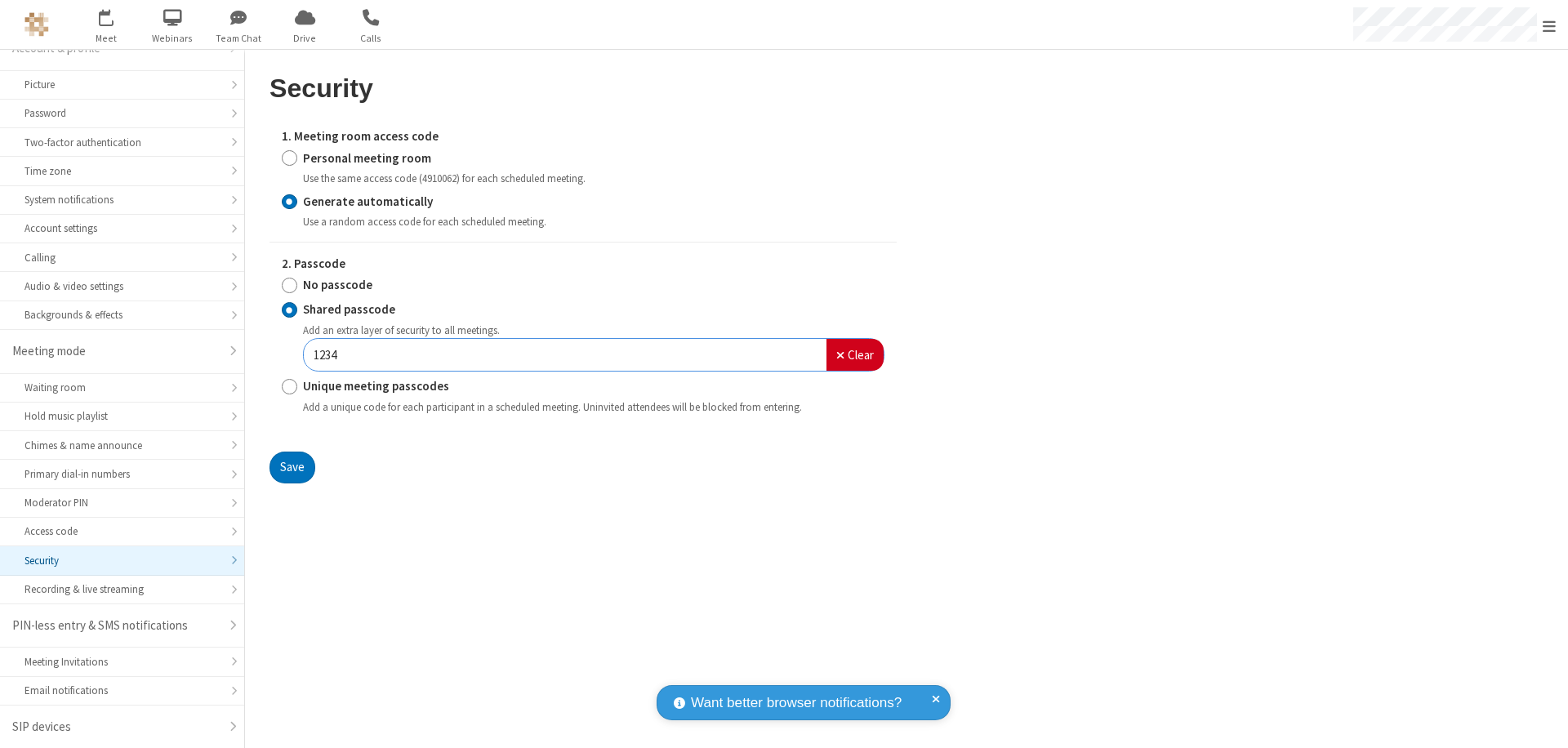
click at [290, 158] on input "Personal meeting room" at bounding box center [290, 157] width 16 height 17
radio input "true"
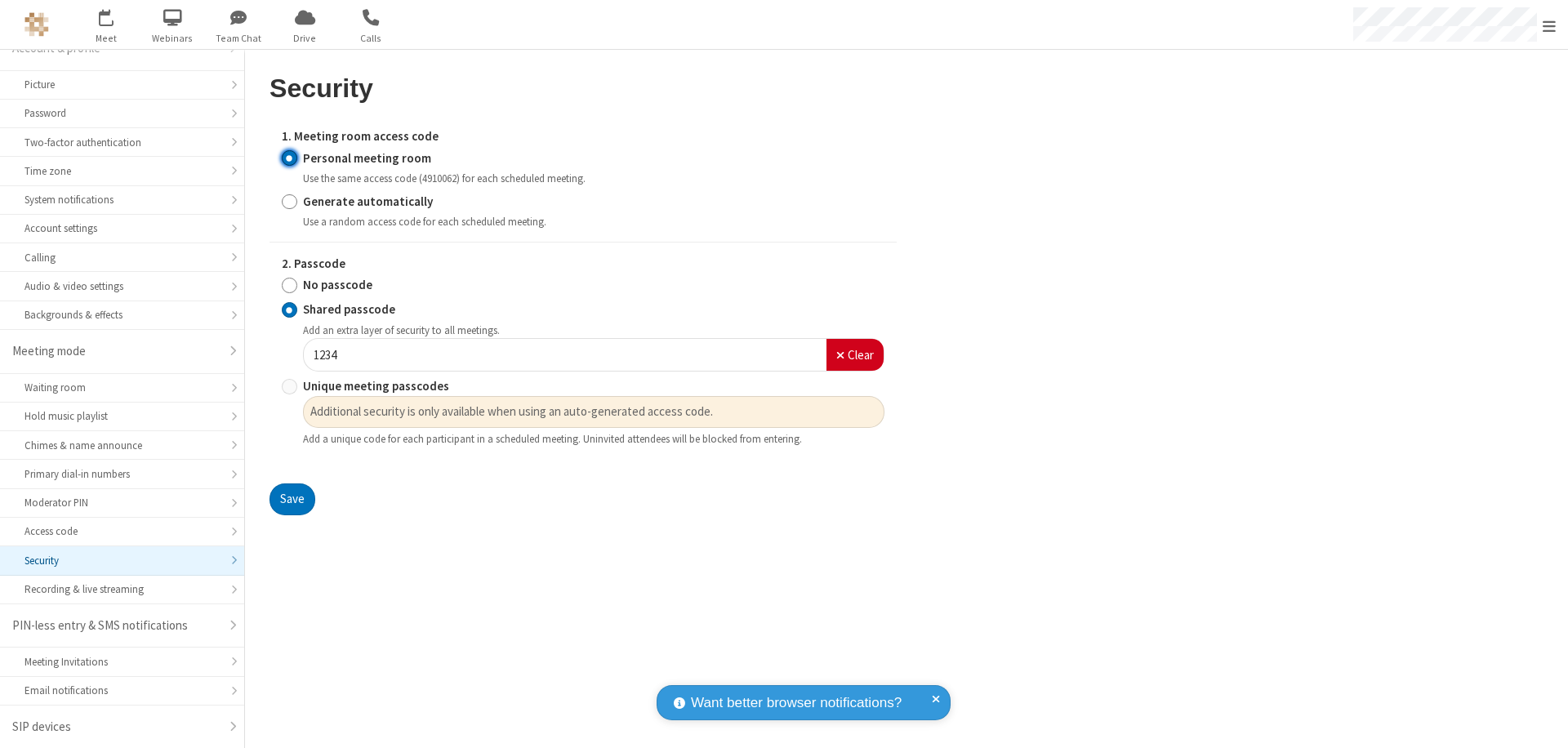
click at [290, 285] on input "No passcode" at bounding box center [290, 285] width 16 height 17
radio input "true"
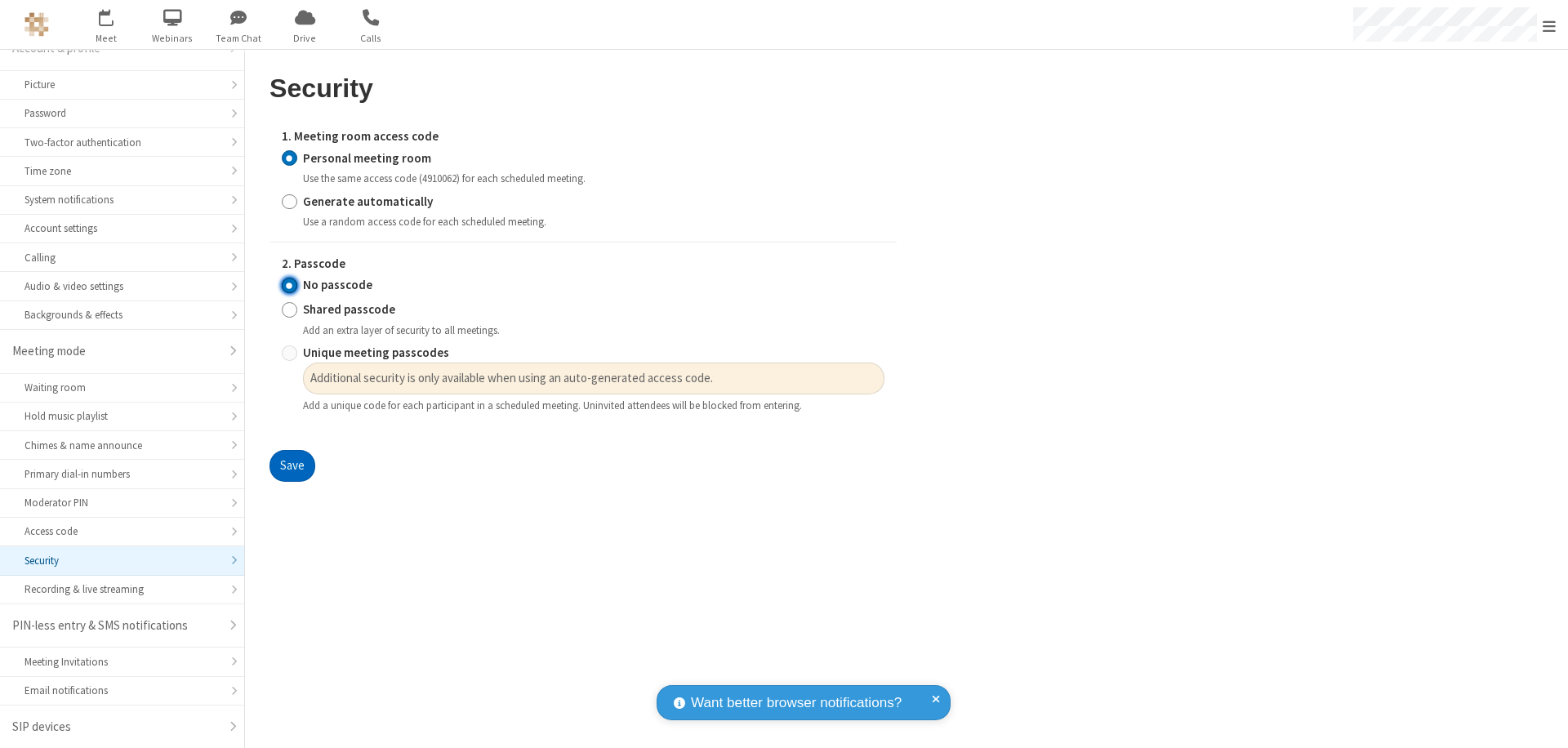
click at [291, 466] on button "Save" at bounding box center [292, 466] width 46 height 33
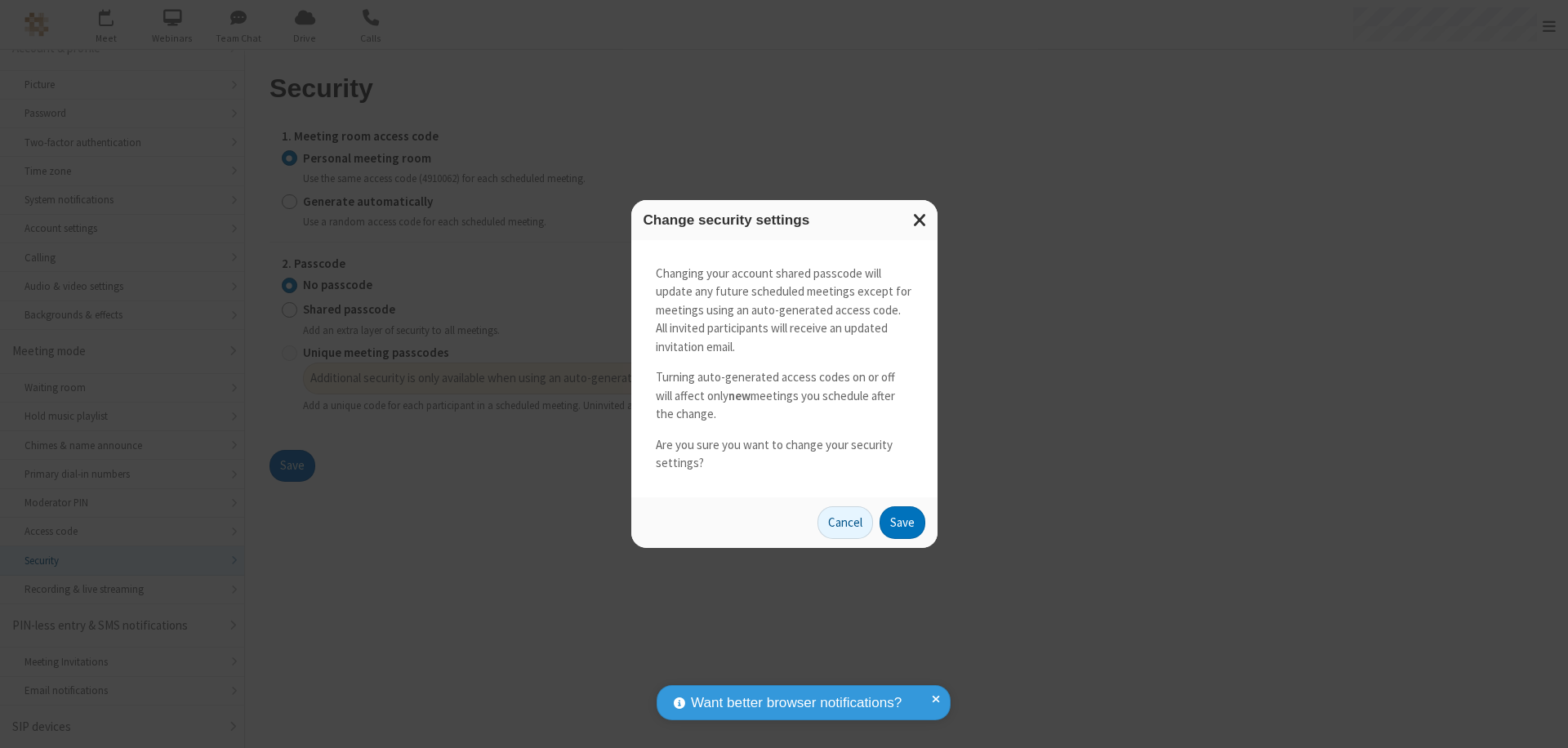
click at [901, 522] on button "Save" at bounding box center [902, 523] width 46 height 33
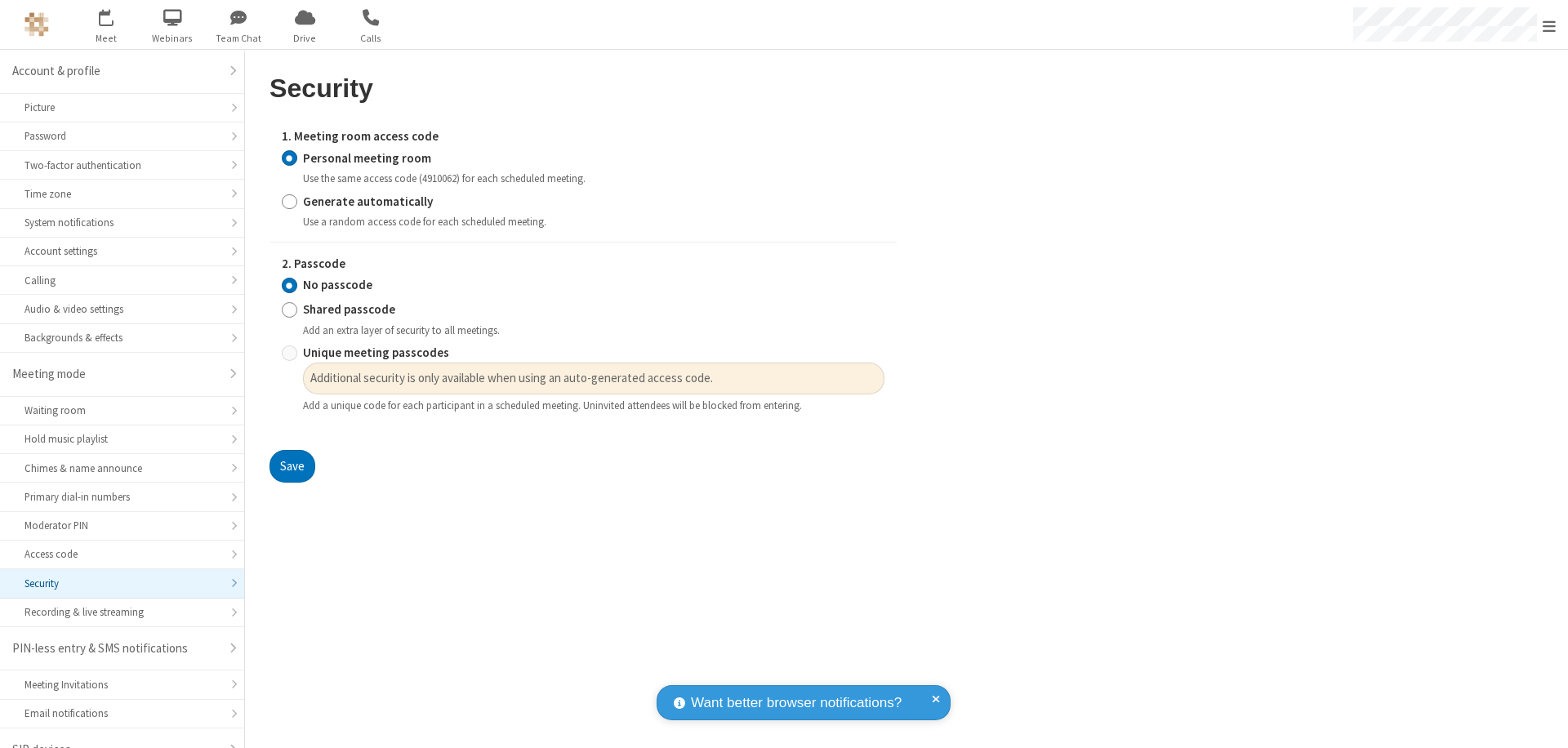
click at [1549, 25] on span "Open menu" at bounding box center [1549, 26] width 13 height 17
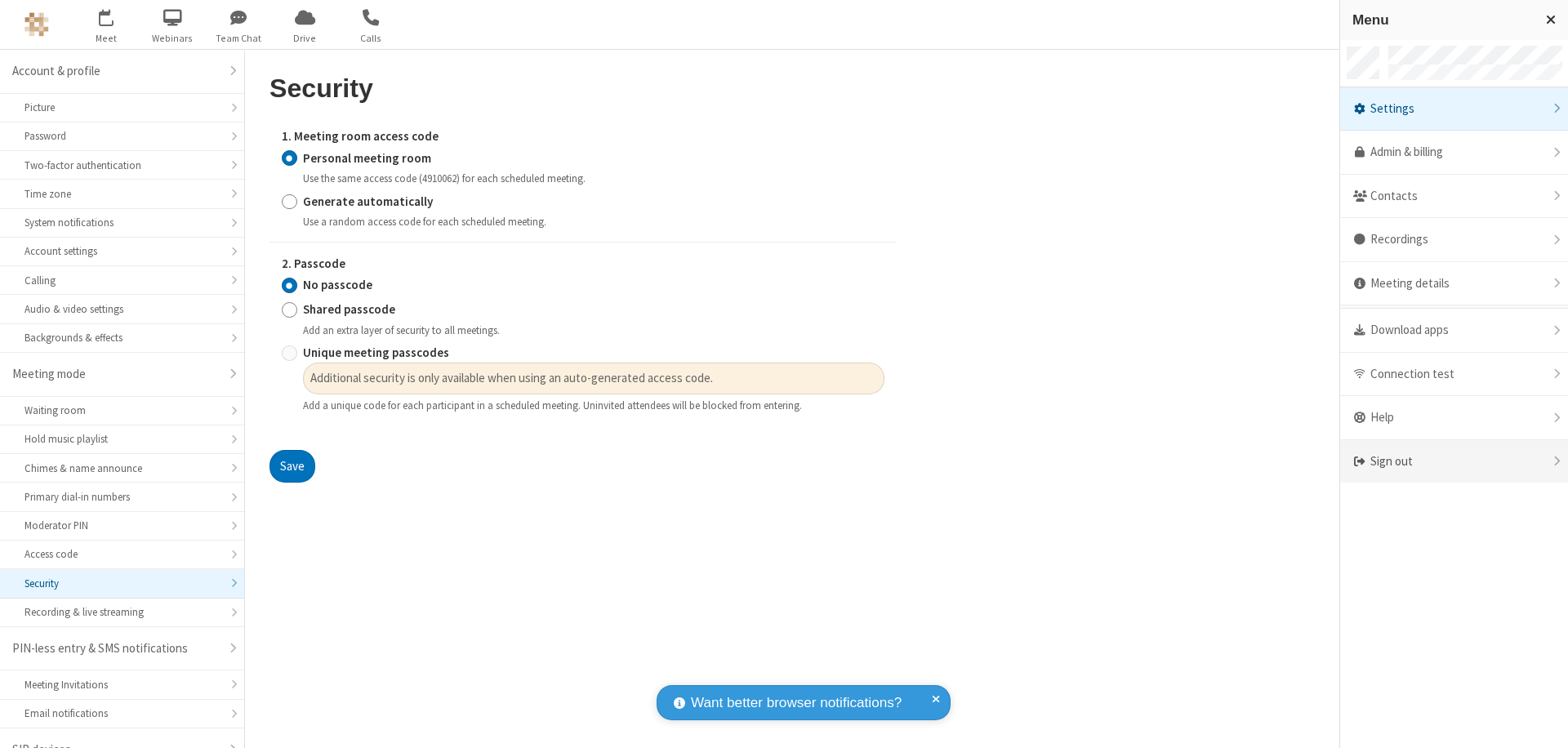
click at [1454, 462] on div "Sign out" at bounding box center [1454, 462] width 228 height 43
